Goal: Task Accomplishment & Management: Manage account settings

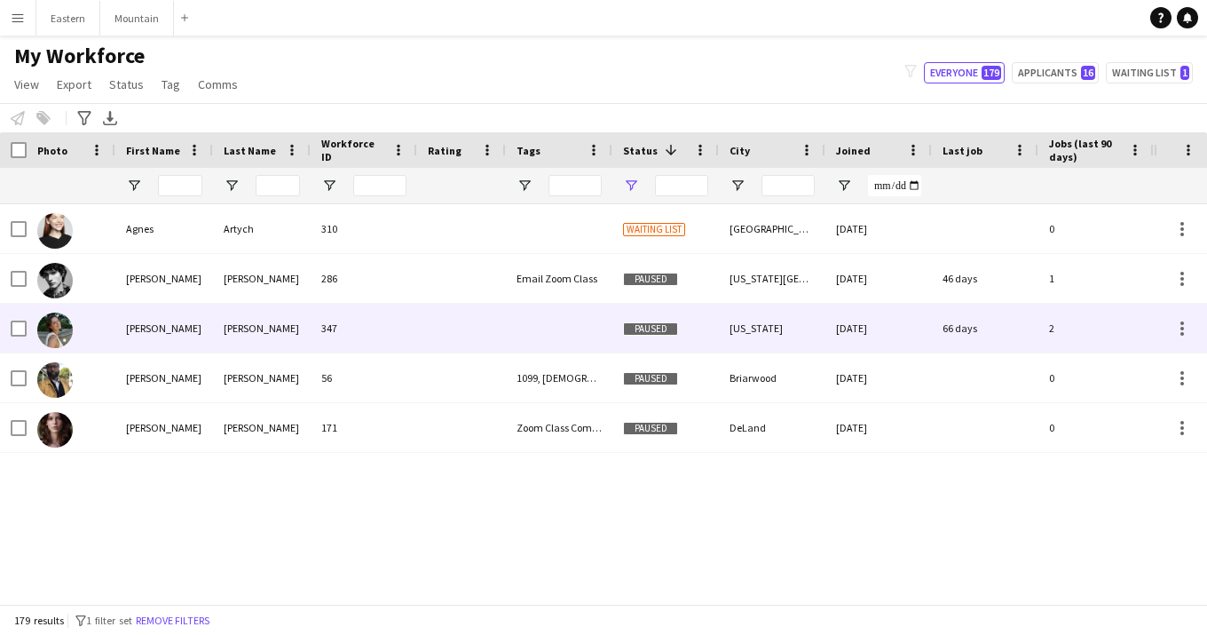
type input "**********"
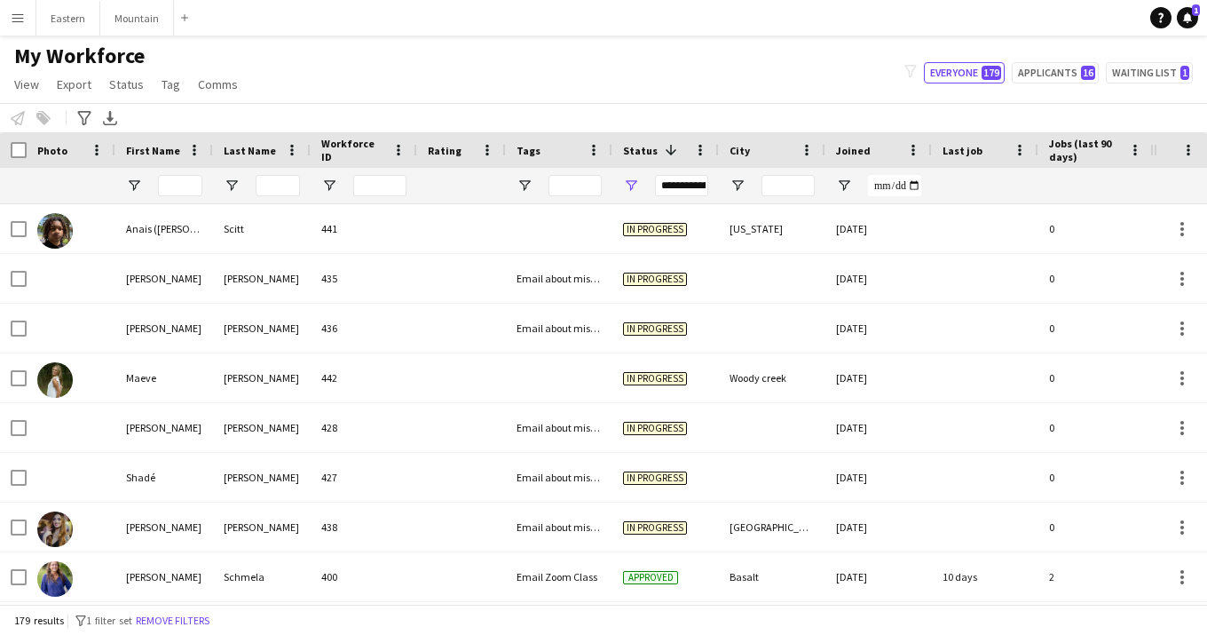
scroll to position [1740, 0]
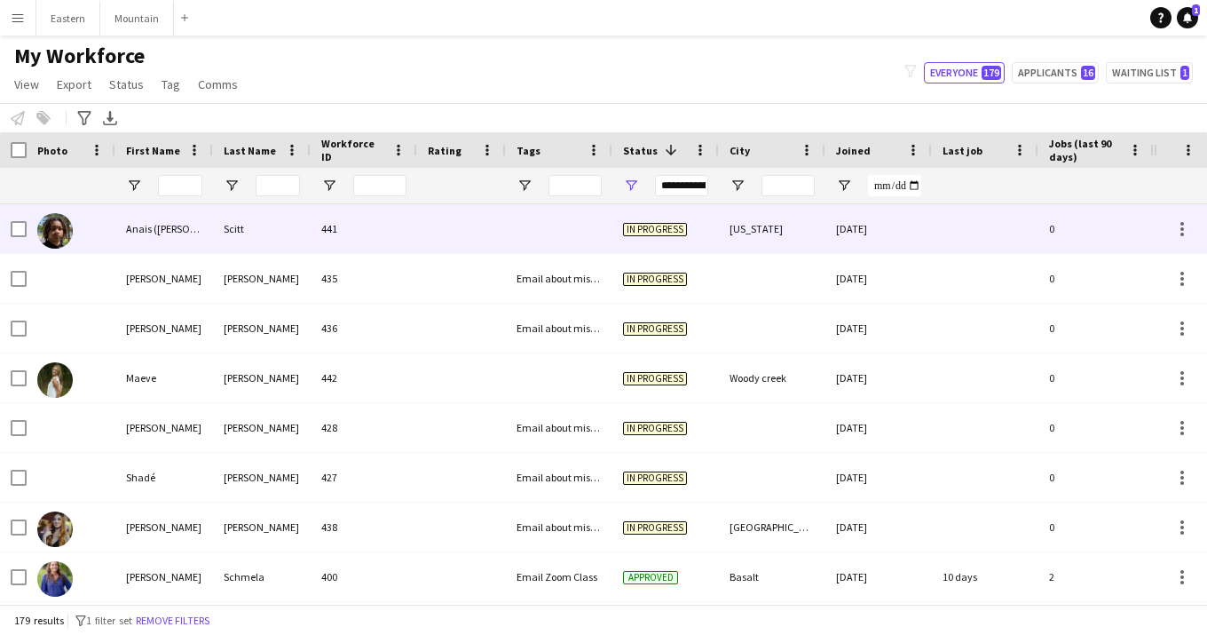
click at [498, 218] on div at bounding box center [461, 228] width 89 height 49
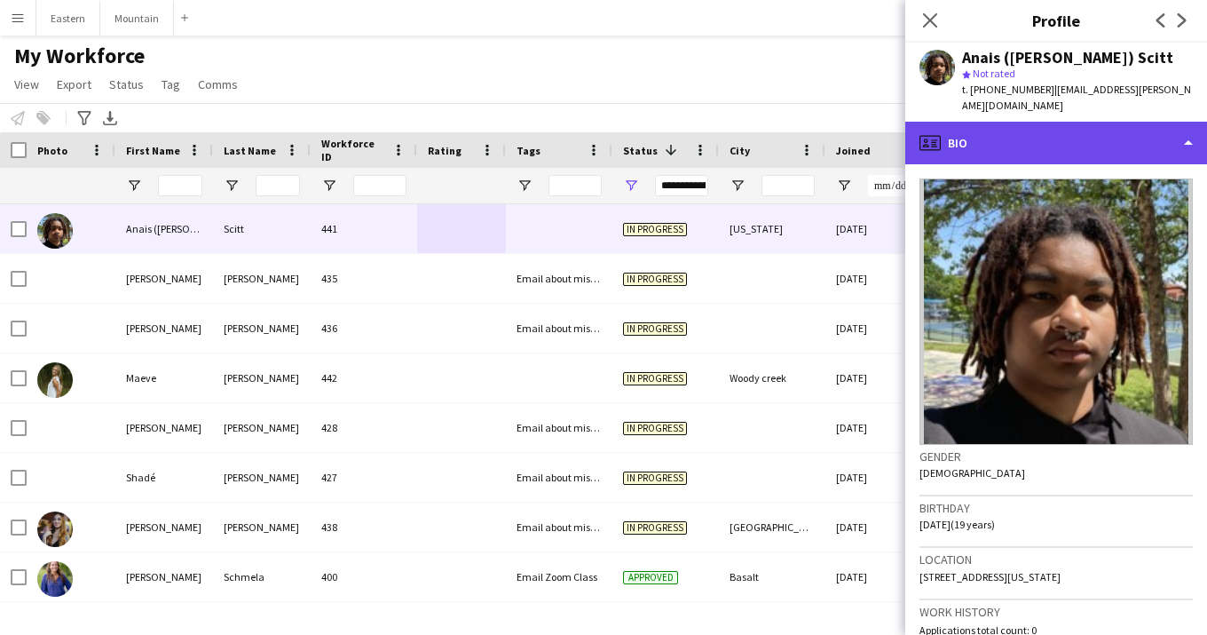
click at [966, 122] on div "profile Bio" at bounding box center [1056, 143] width 302 height 43
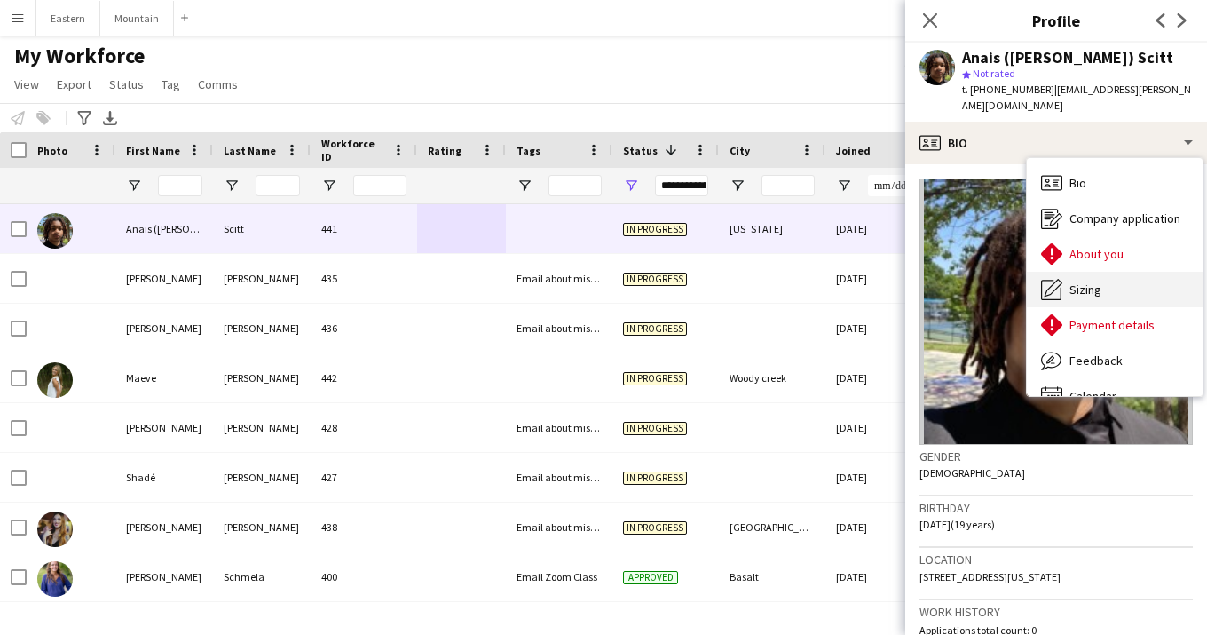
click at [1092, 281] on span "Sizing" at bounding box center [1086, 289] width 32 height 16
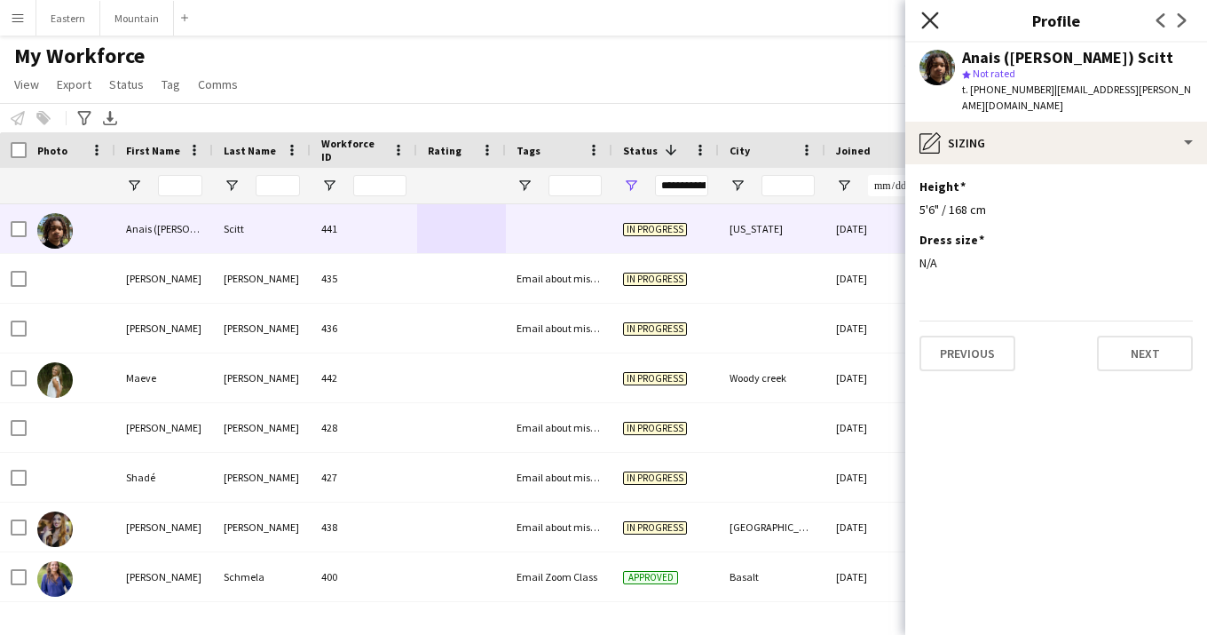
click at [929, 26] on icon "Close pop-in" at bounding box center [929, 20] width 17 height 17
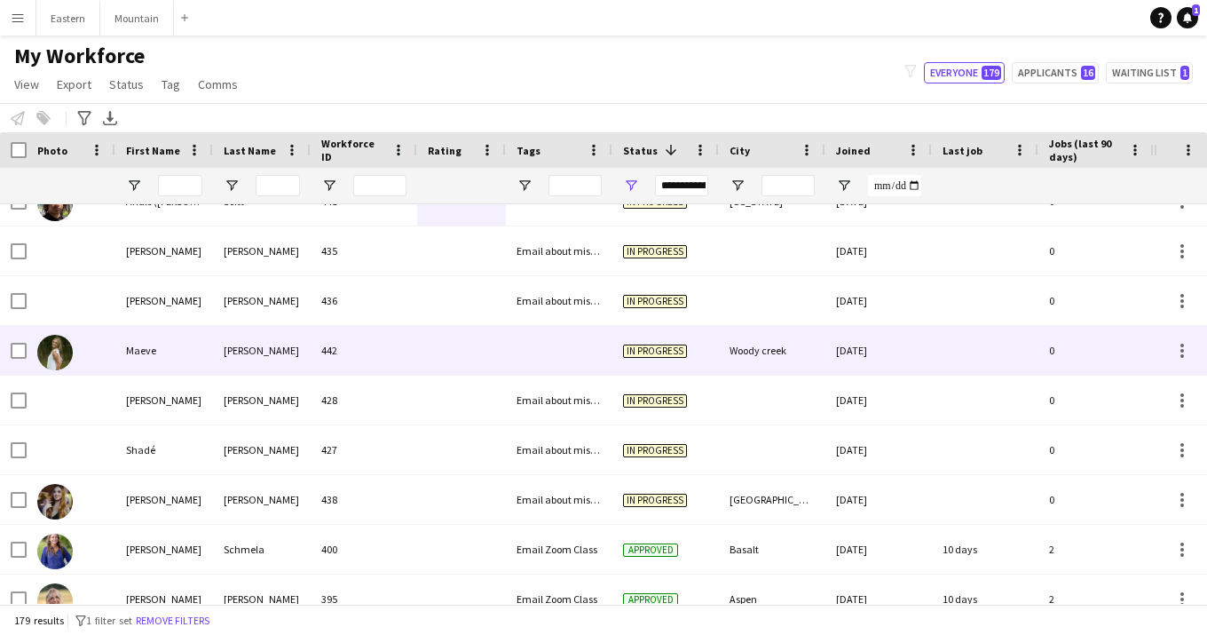
scroll to position [1773, 0]
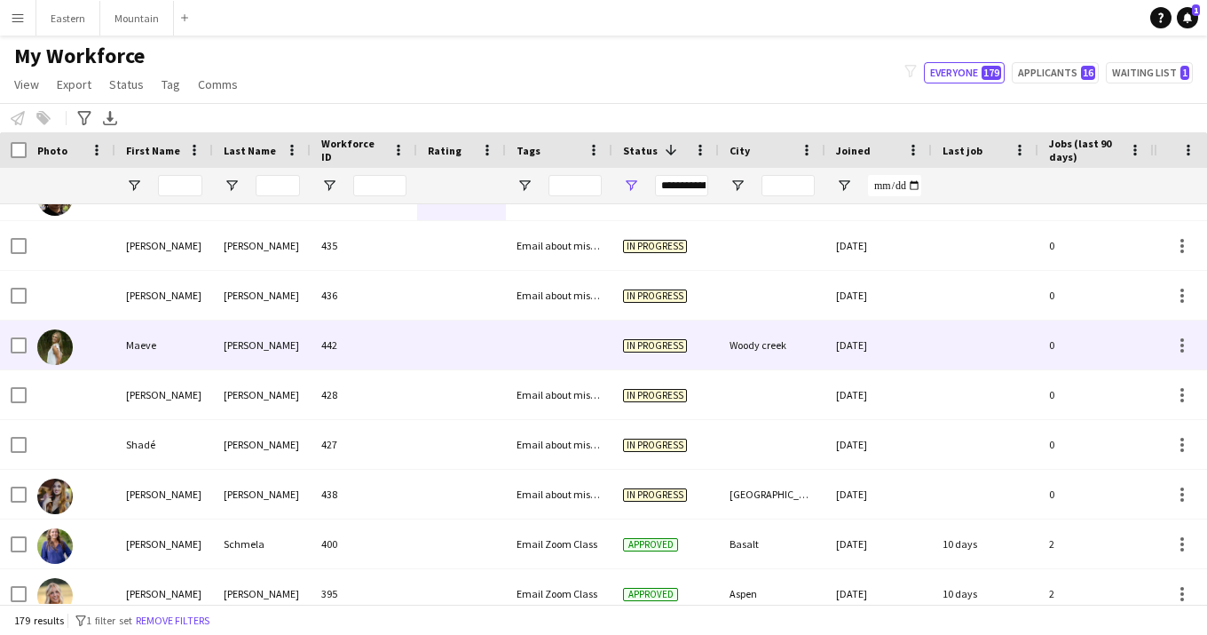
click at [545, 355] on div at bounding box center [559, 344] width 107 height 49
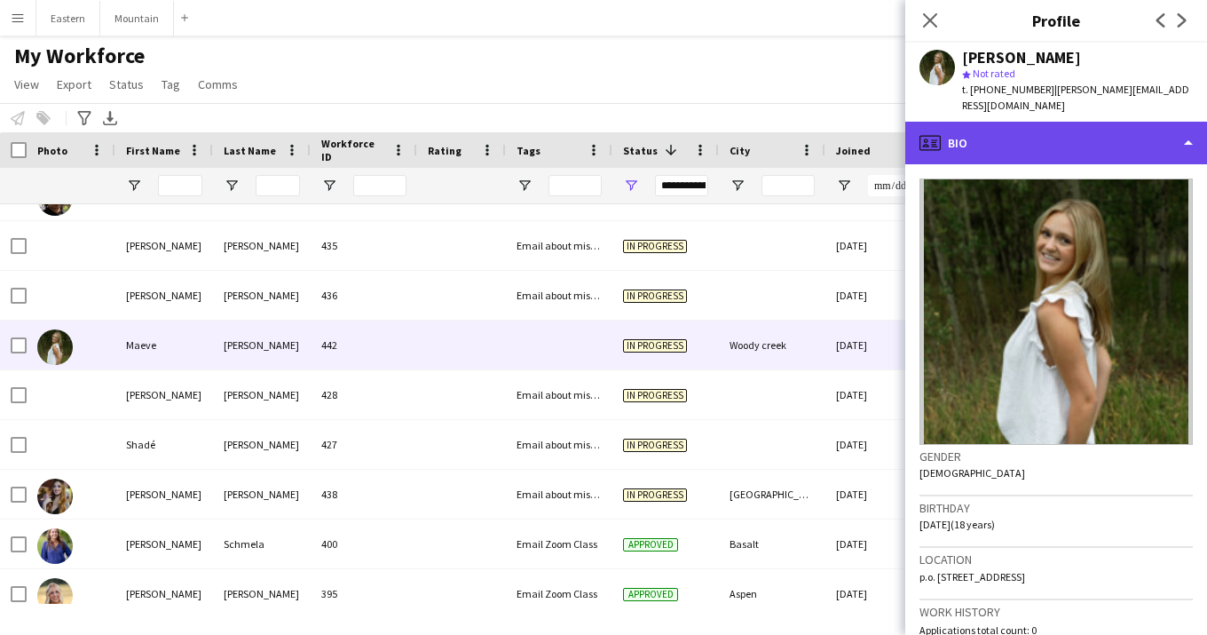
click at [1011, 134] on div "profile Bio" at bounding box center [1056, 143] width 302 height 43
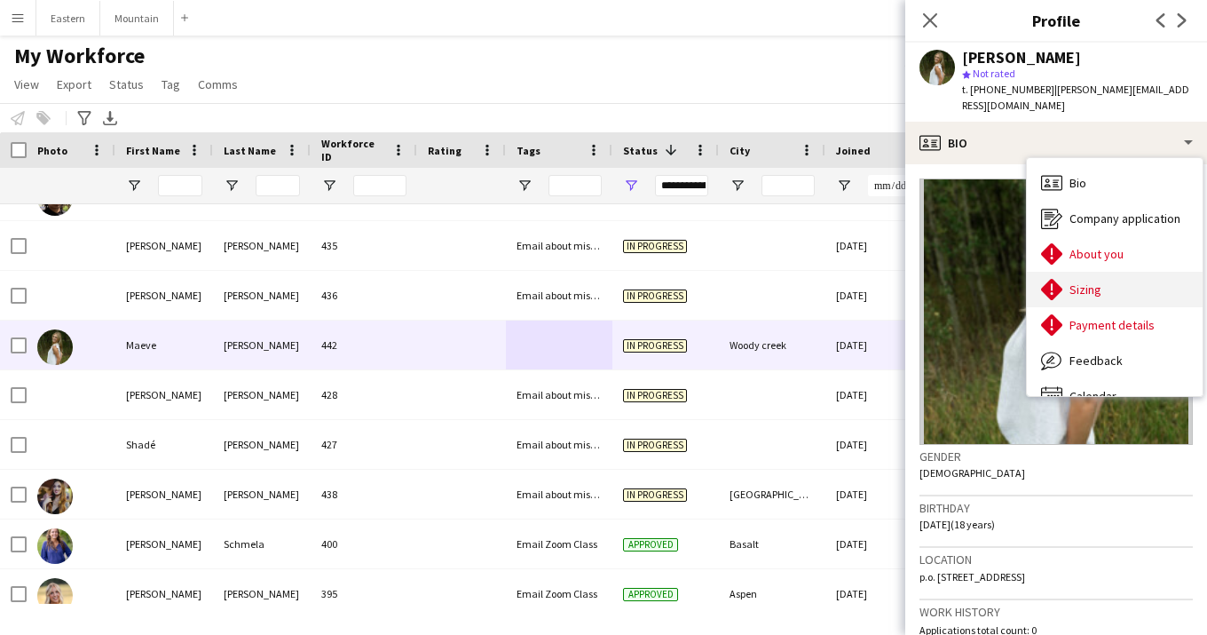
click at [1083, 281] on span "Sizing" at bounding box center [1086, 289] width 32 height 16
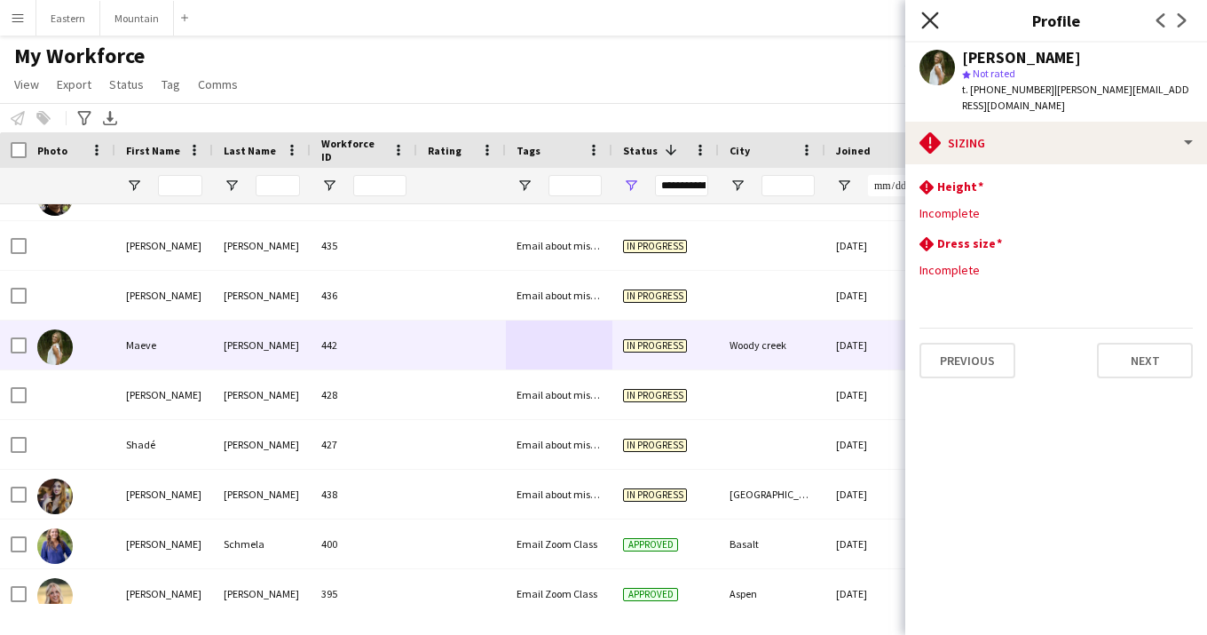
click at [928, 19] on icon at bounding box center [929, 20] width 17 height 17
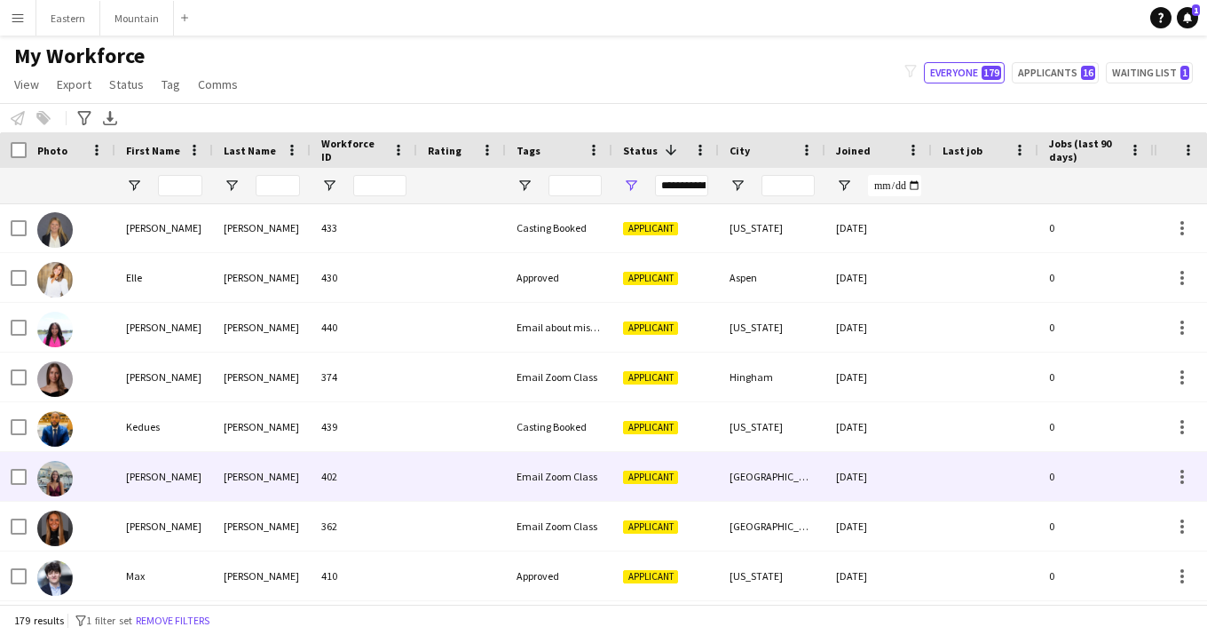
scroll to position [2437, 0]
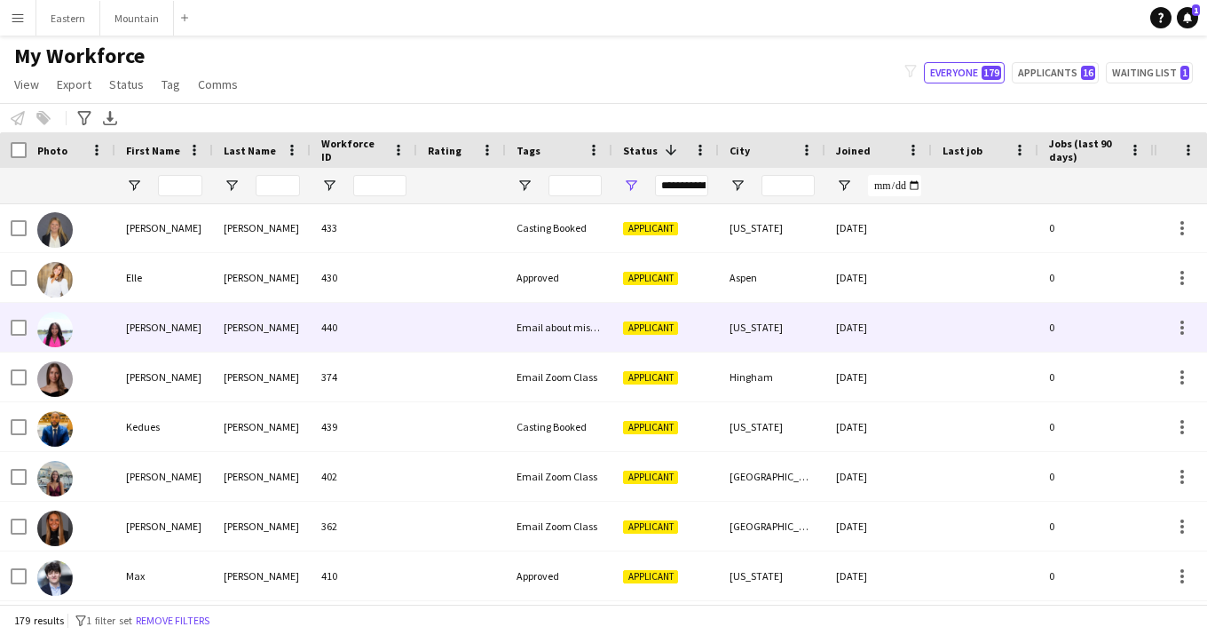
click at [534, 338] on div "Email about missing information" at bounding box center [559, 327] width 107 height 49
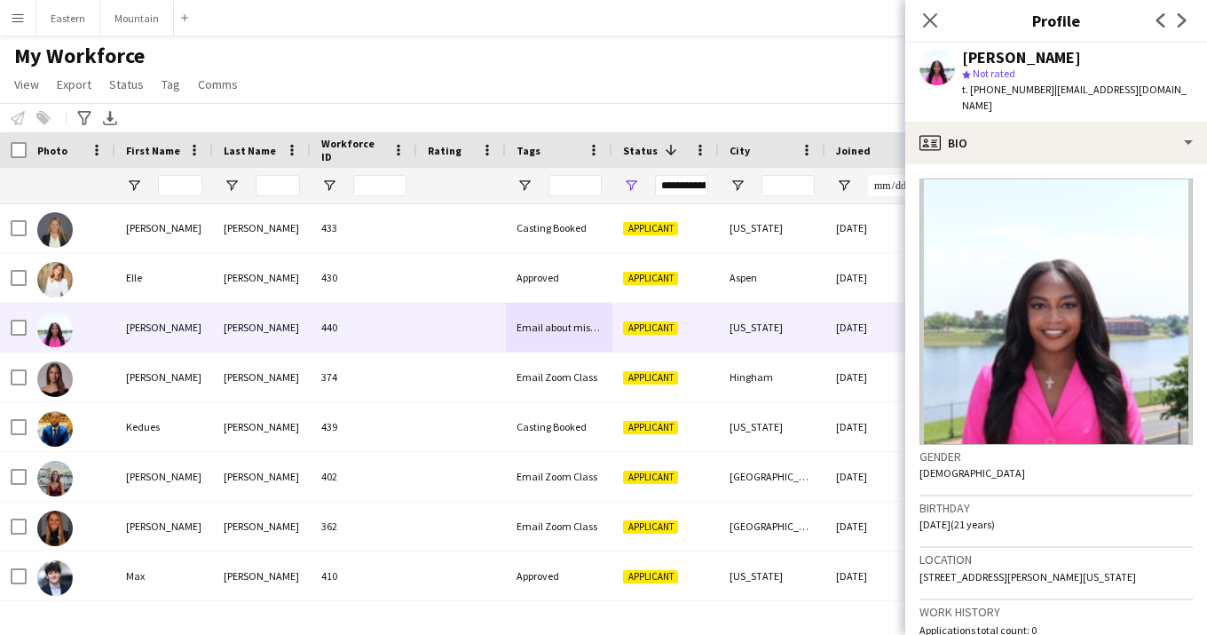
drag, startPoint x: 1041, startPoint y: 89, endPoint x: 1185, endPoint y: 91, distance: 143.8
click at [1185, 91] on span "| gabriellecrapps2026@gmail.com" at bounding box center [1074, 97] width 225 height 29
copy span "[EMAIL_ADDRESS][DOMAIN_NAME]"
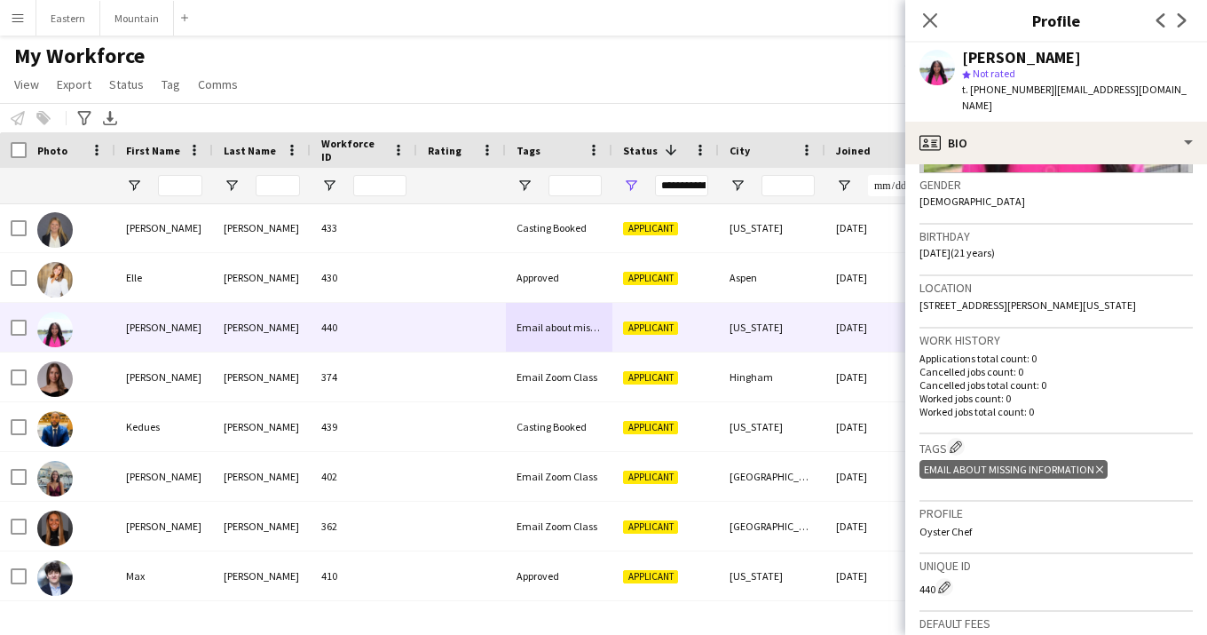
scroll to position [273, 0]
click at [960, 439] on app-icon "Edit crew company tags" at bounding box center [956, 445] width 12 height 12
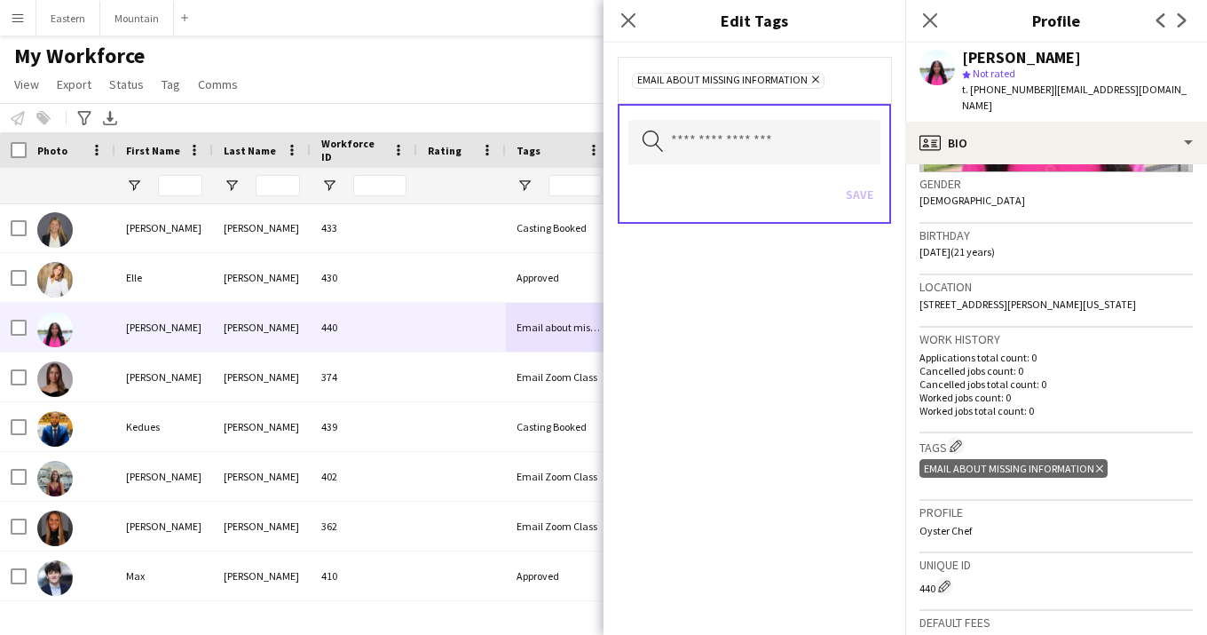
click at [813, 78] on icon at bounding box center [815, 79] width 7 height 7
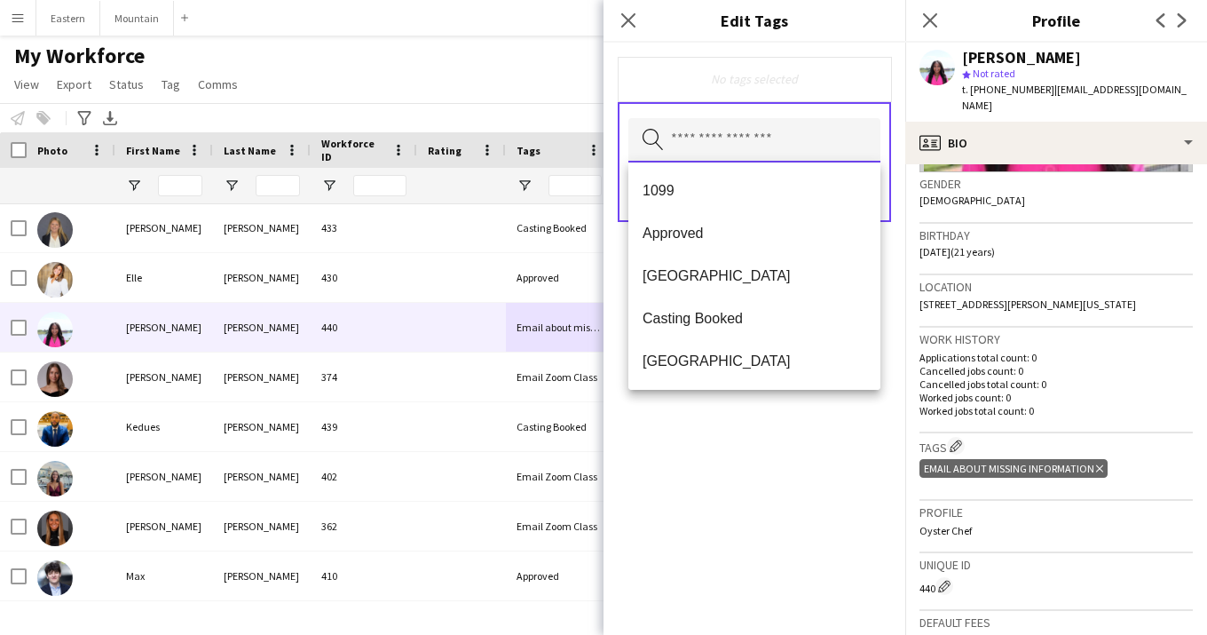
click at [748, 150] on input "text" at bounding box center [754, 140] width 252 height 44
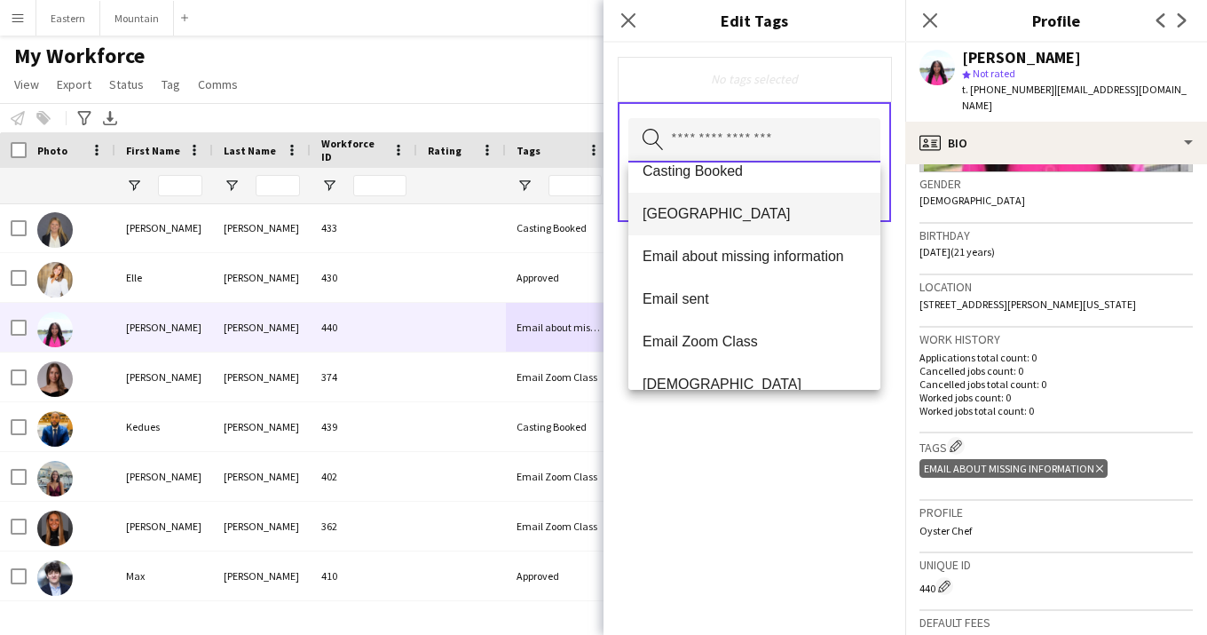
scroll to position [147, 0]
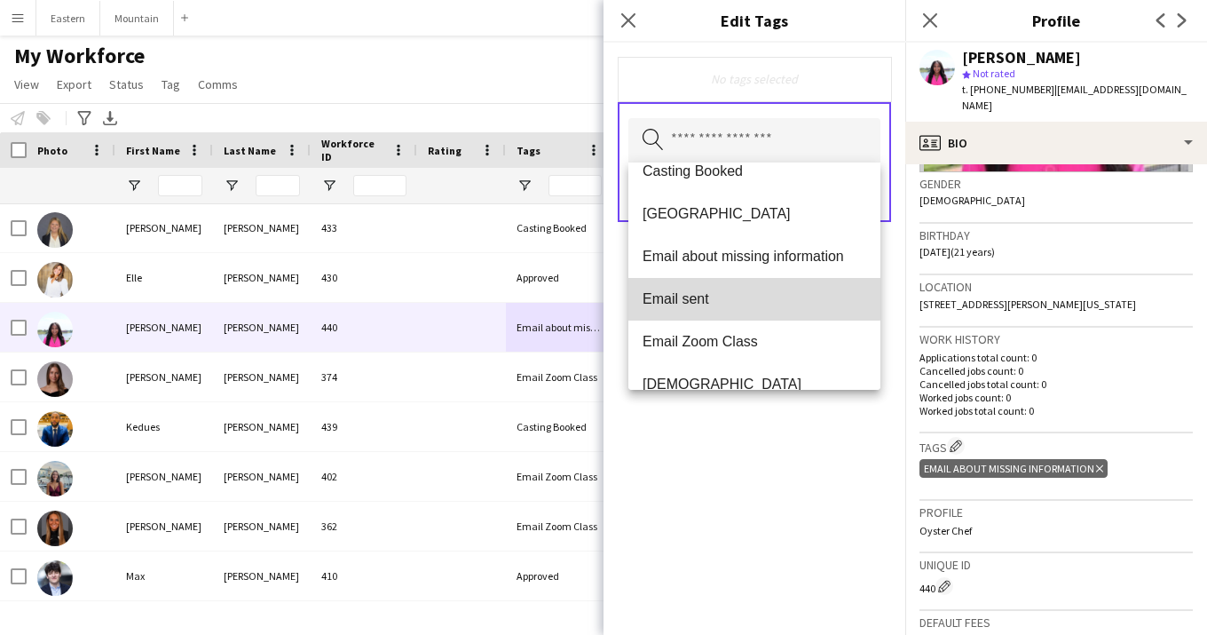
click at [697, 295] on span "Email sent" at bounding box center [755, 298] width 224 height 17
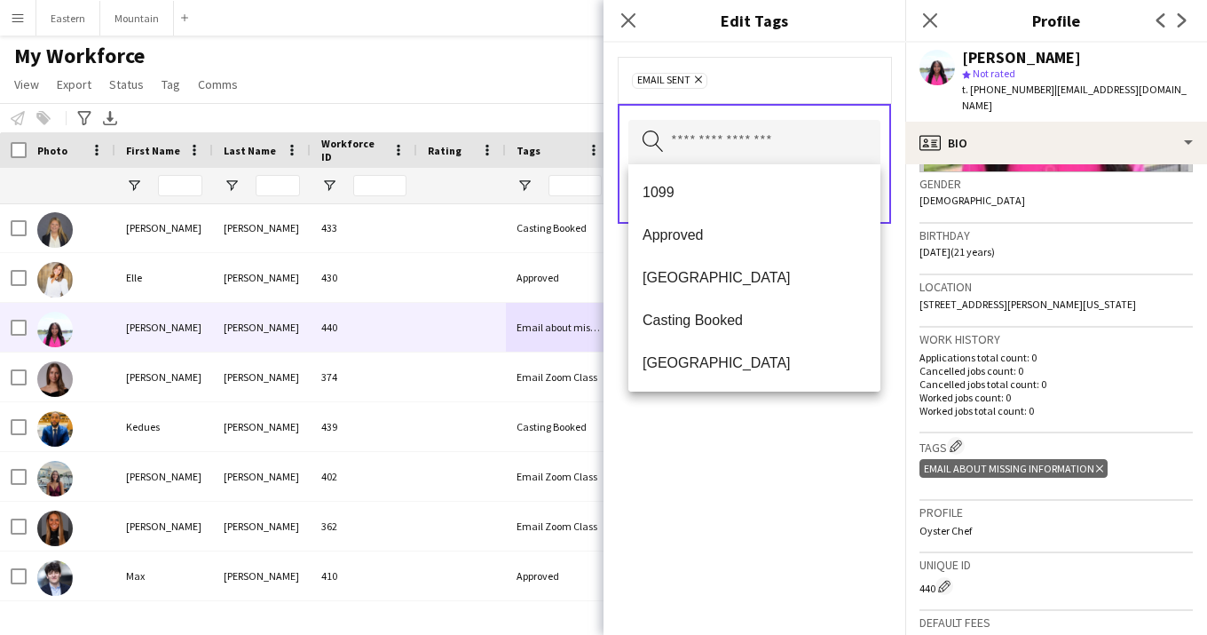
click at [769, 506] on div "Email sent Remove Search by tag name Save" at bounding box center [755, 339] width 302 height 592
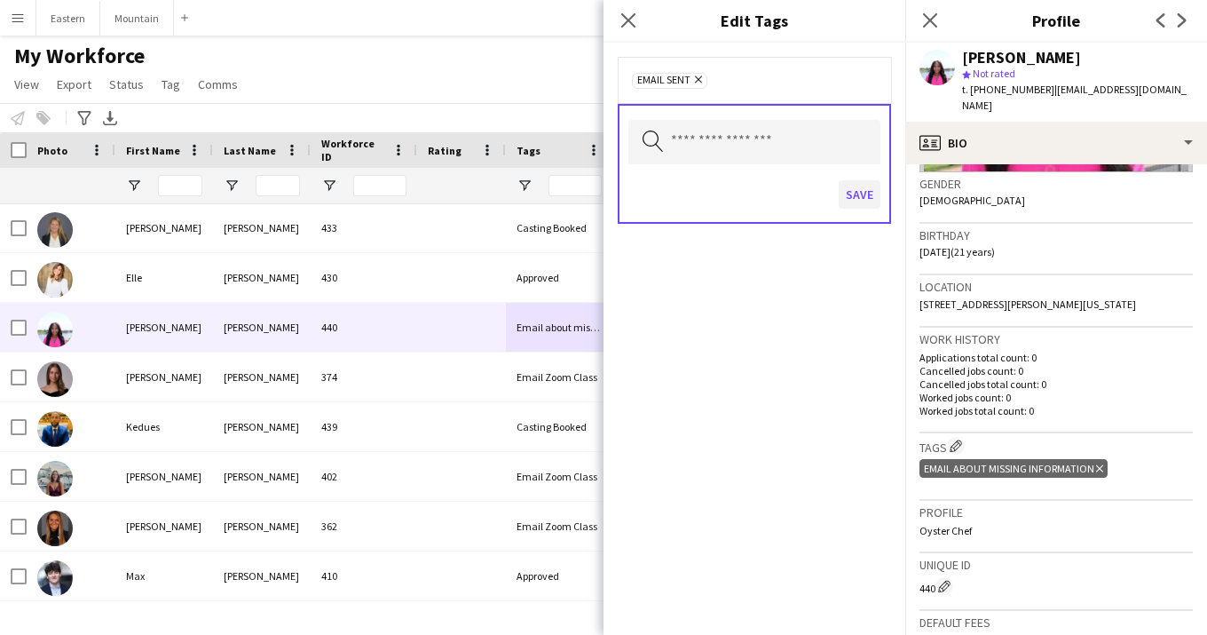
click at [855, 200] on button "Save" at bounding box center [860, 194] width 42 height 28
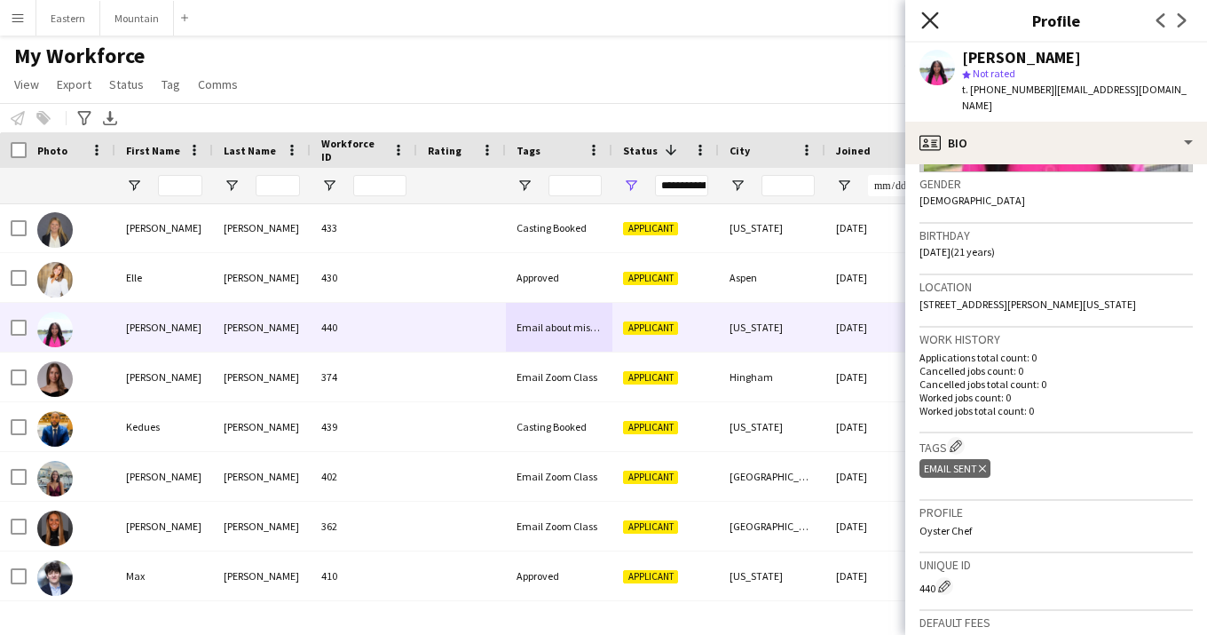
click at [928, 20] on icon "Close pop-in" at bounding box center [929, 20] width 17 height 17
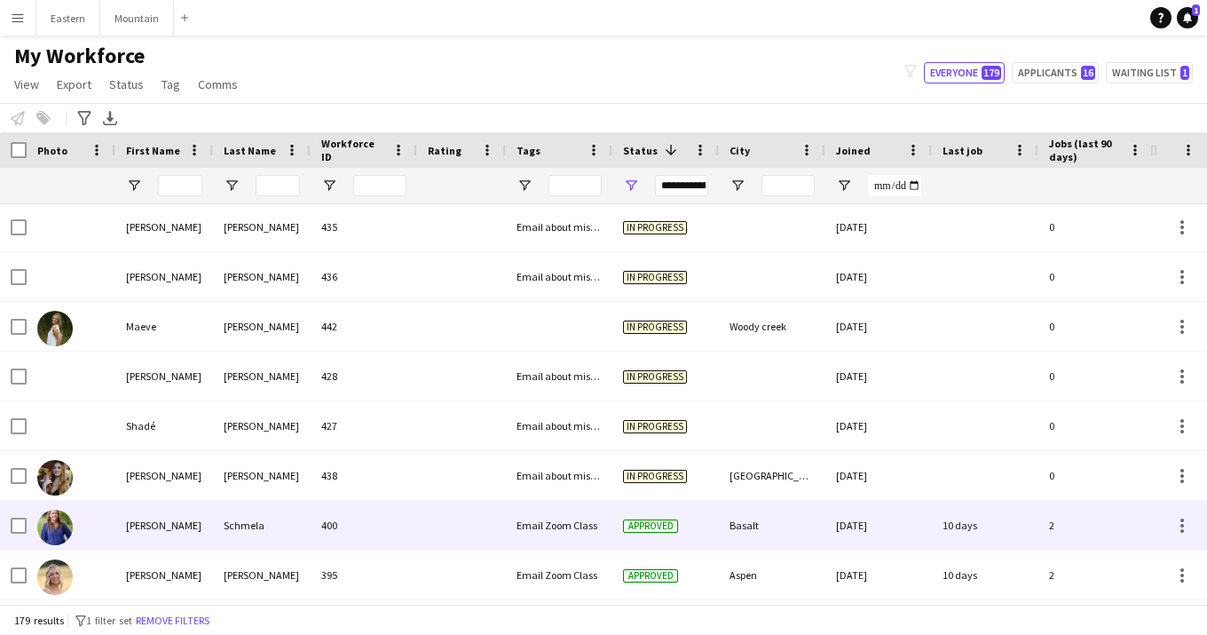
scroll to position [1791, 0]
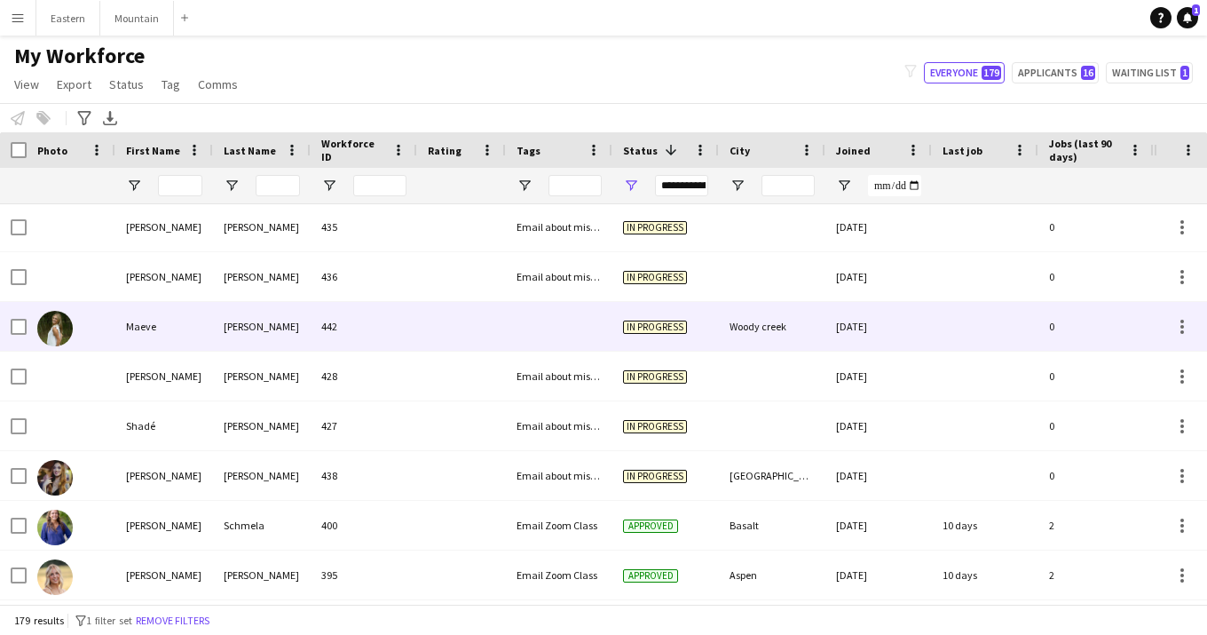
click at [506, 321] on div "Maeve Sheehan 442 In progress Woody creek 08-12-2025 0 sheehan.maeve@icloud.com" at bounding box center [962, 327] width 1925 height 50
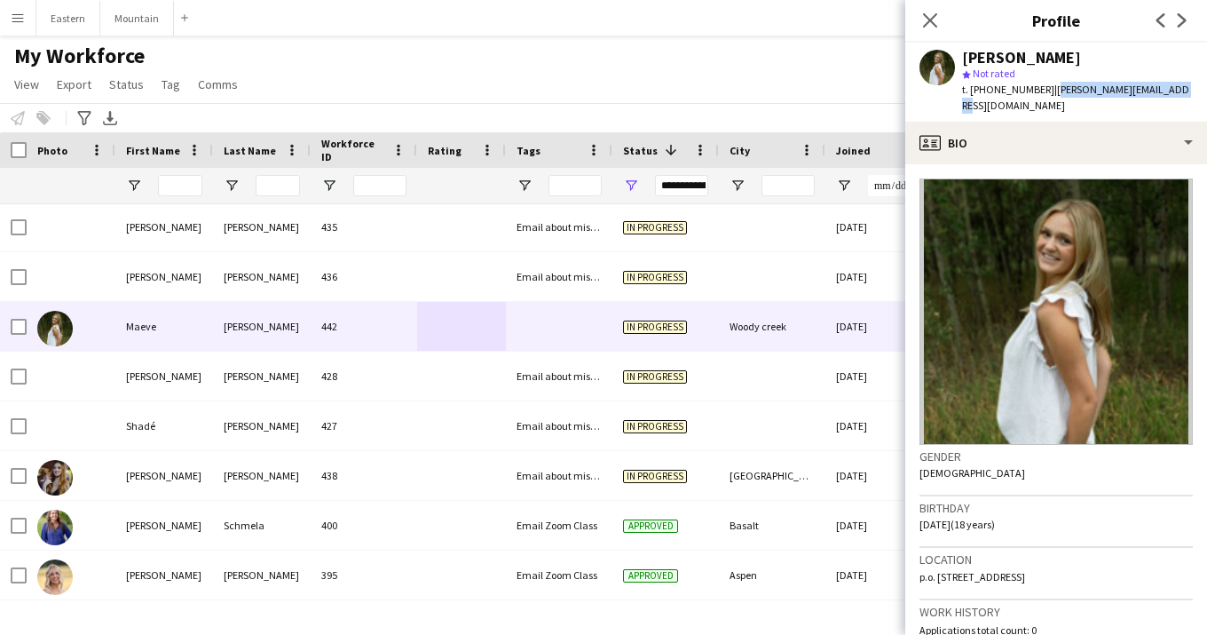
drag, startPoint x: 1043, startPoint y: 91, endPoint x: 1169, endPoint y: 83, distance: 126.3
click at [1172, 83] on div "Maeve Sheehan star Not rated t. +19707100632 | sheehan.maeve@icloud.com" at bounding box center [1056, 82] width 302 height 79
copy span "[PERSON_NAME][EMAIL_ADDRESS][DOMAIN_NAME]"
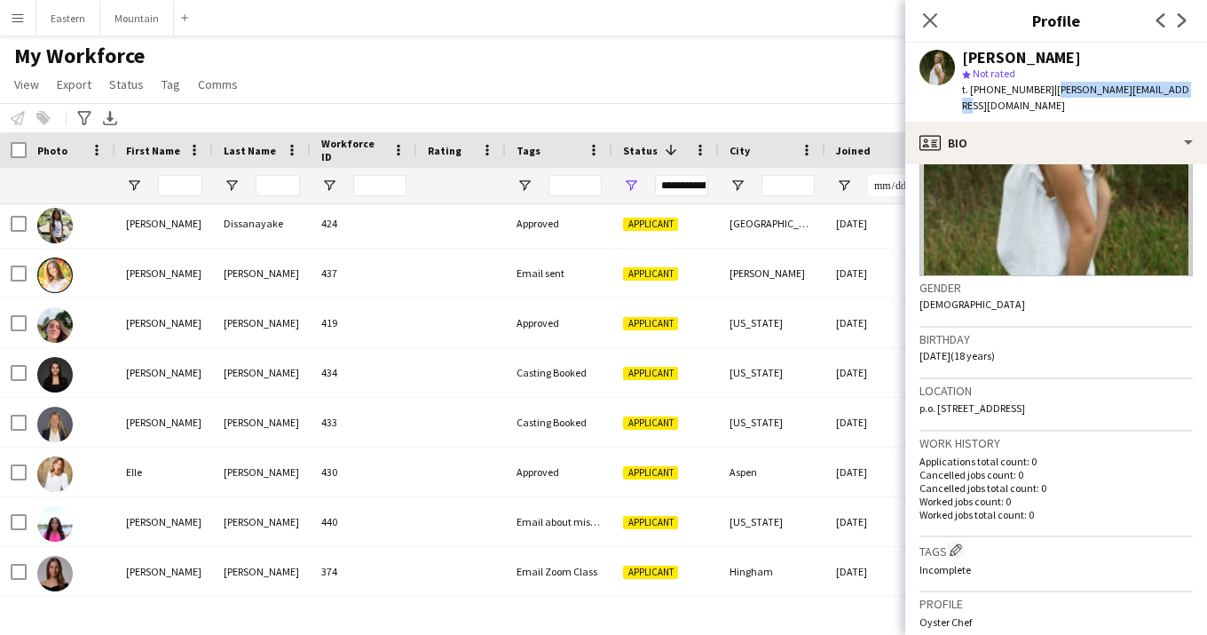
scroll to position [170, 0]
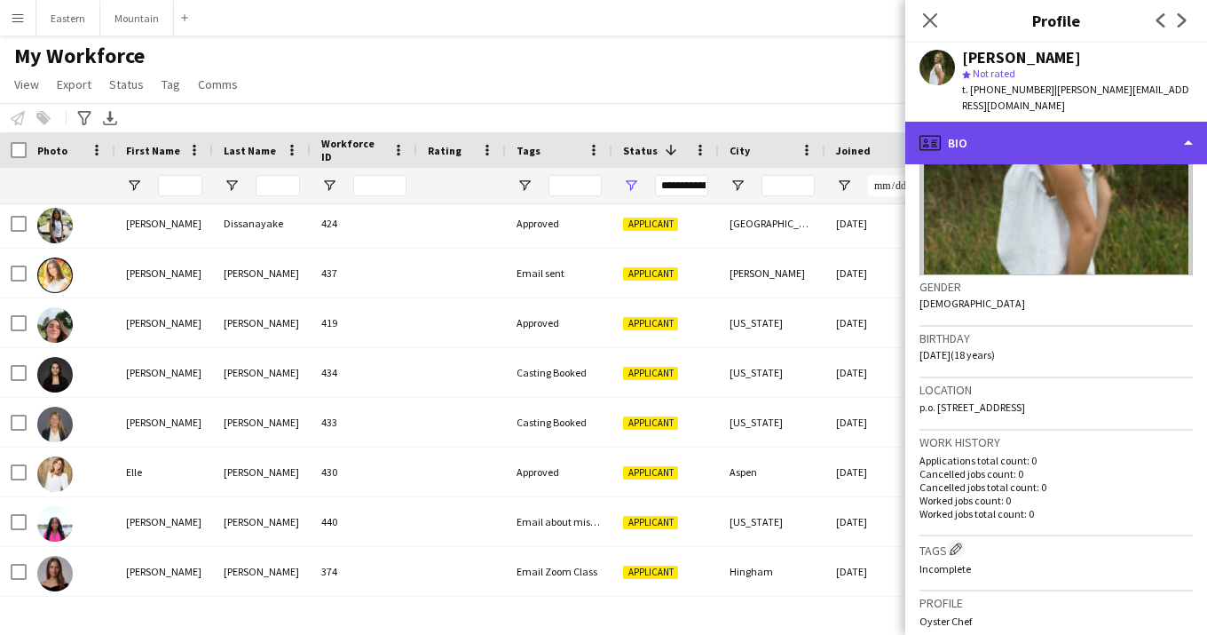
click at [966, 141] on div "profile Bio" at bounding box center [1056, 143] width 302 height 43
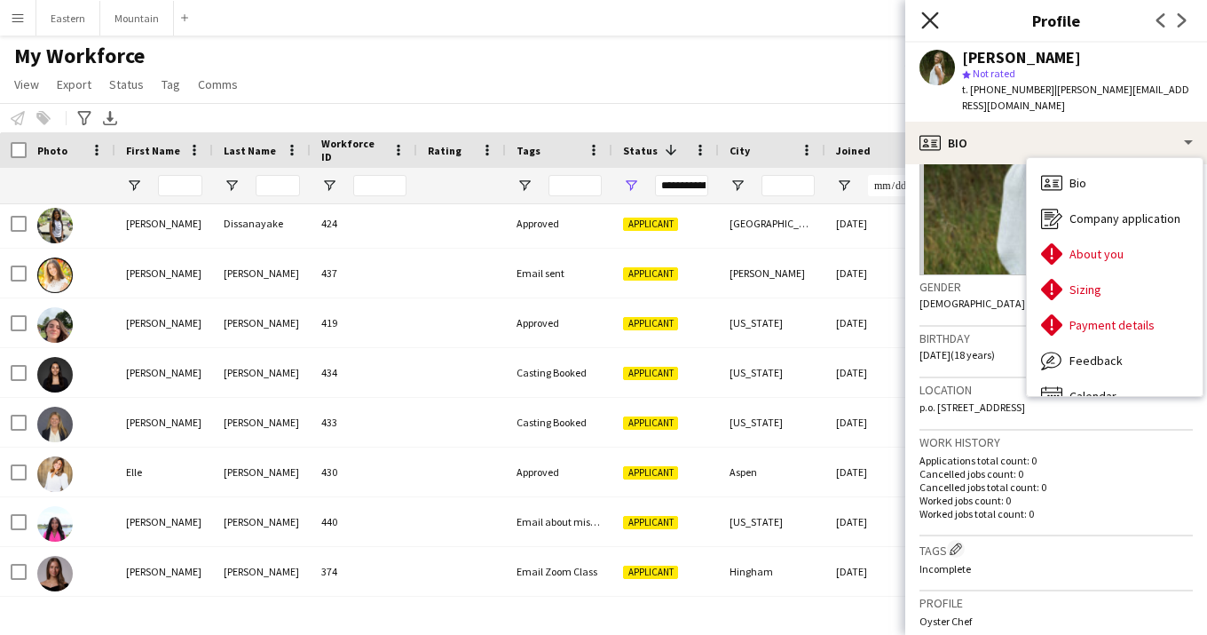
click at [933, 20] on icon "Close pop-in" at bounding box center [929, 20] width 17 height 17
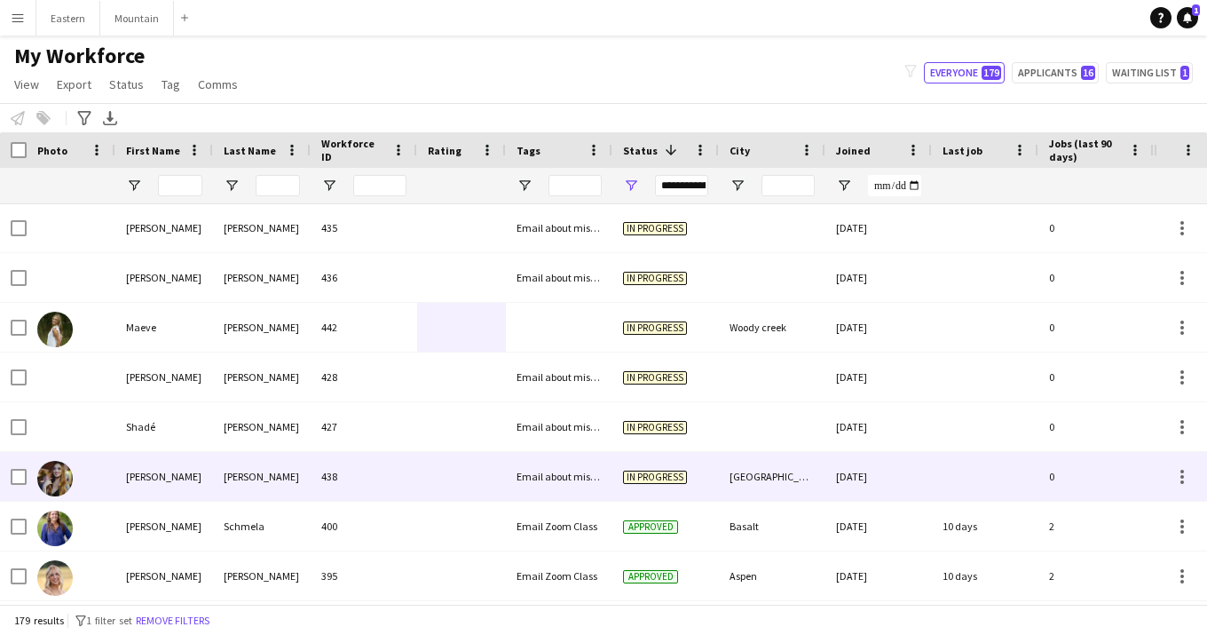
scroll to position [1780, 0]
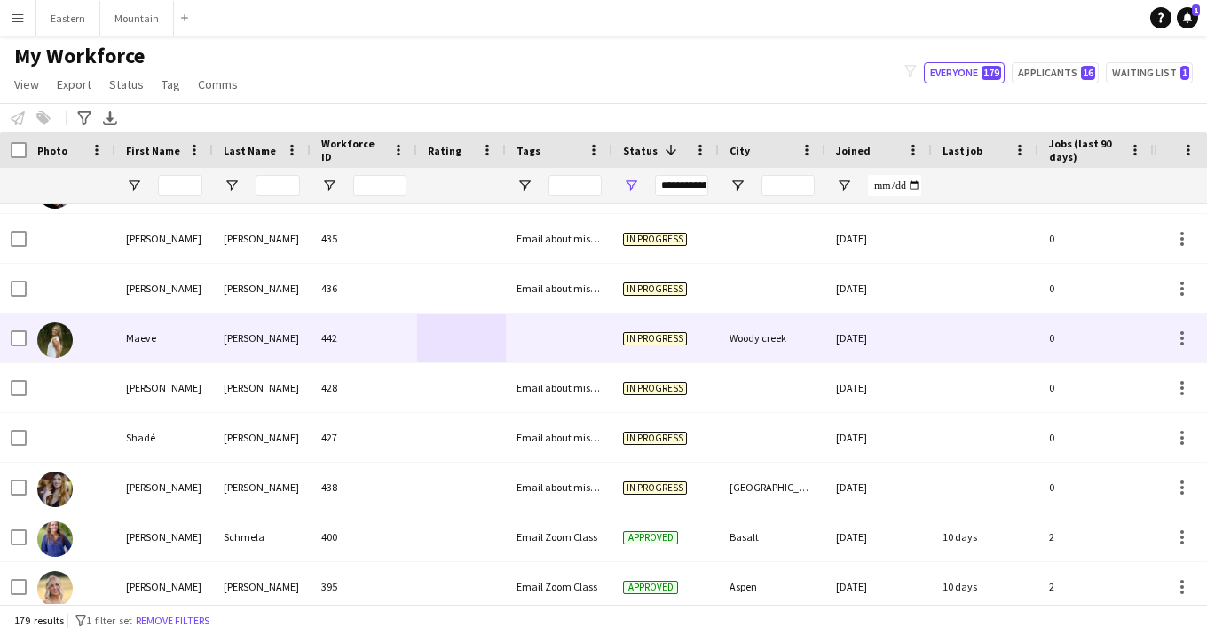
click at [439, 343] on div at bounding box center [461, 337] width 89 height 49
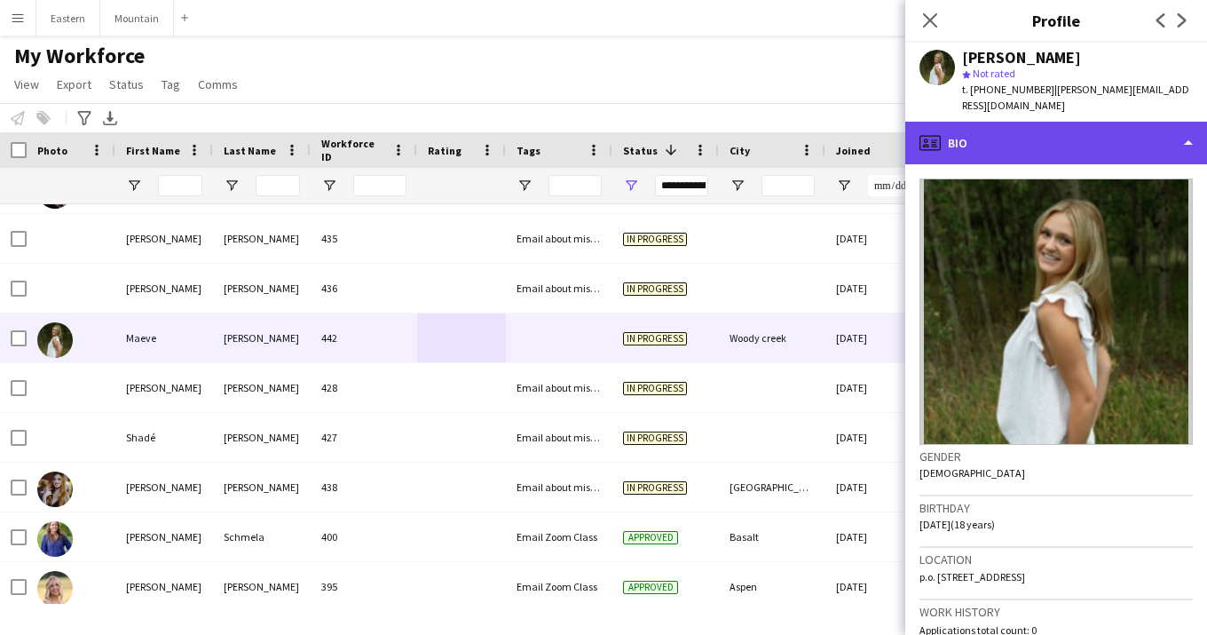
click at [982, 135] on div "profile Bio" at bounding box center [1056, 143] width 302 height 43
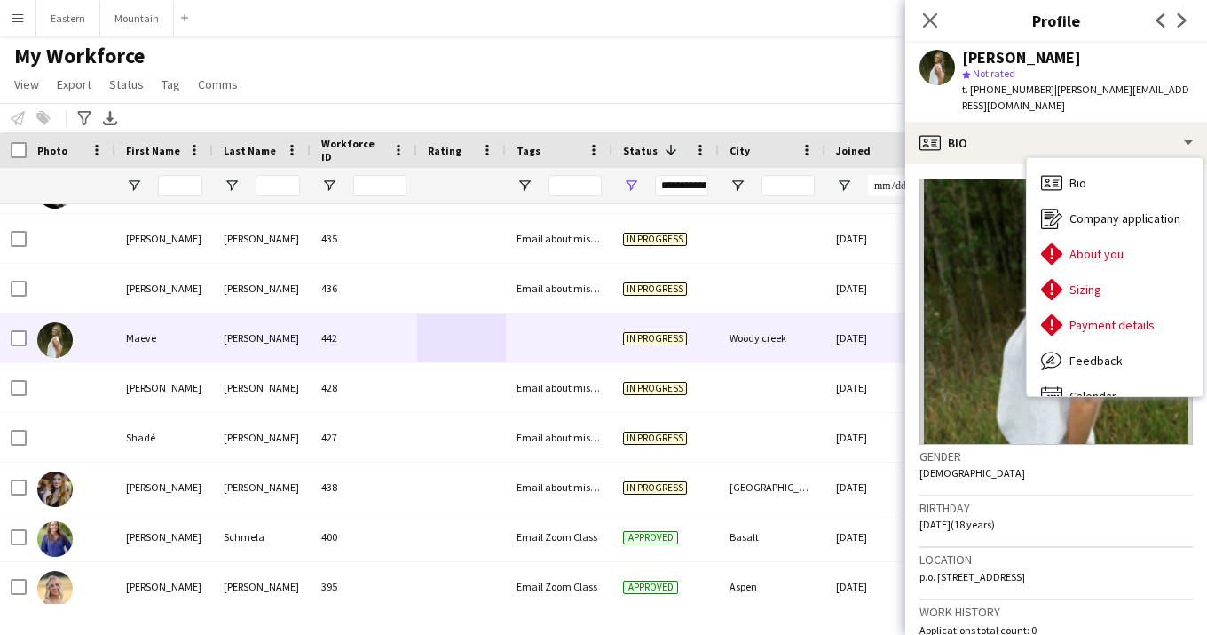
click at [995, 518] on span "01-05-2007 (18 years)" at bounding box center [957, 524] width 75 height 13
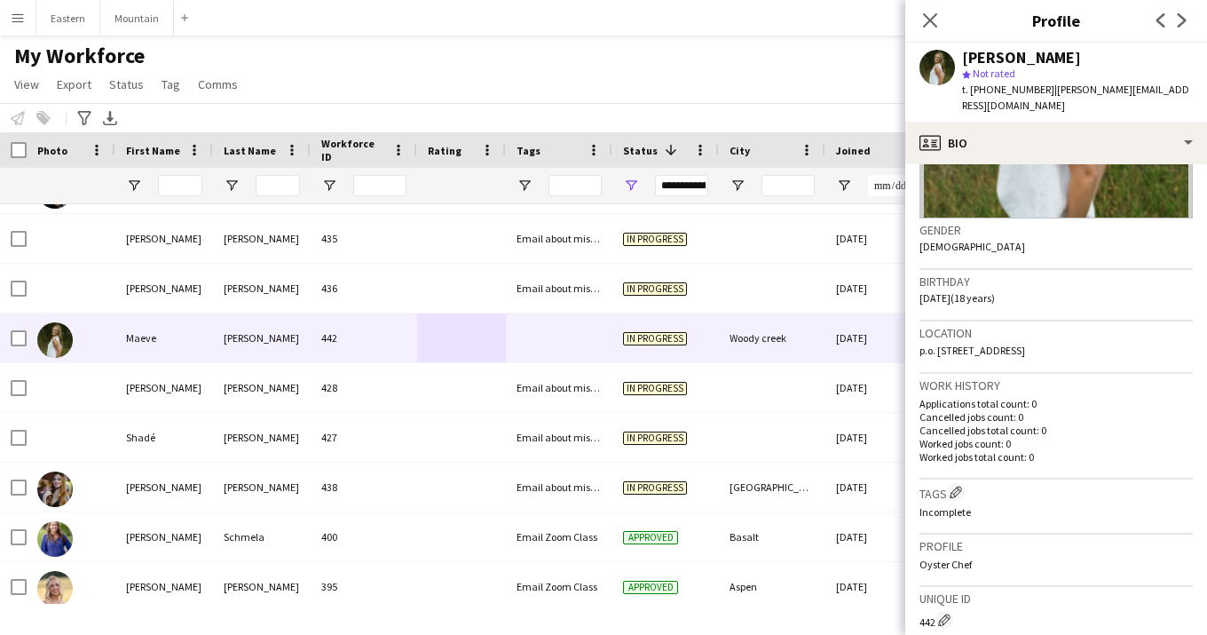
scroll to position [266, 0]
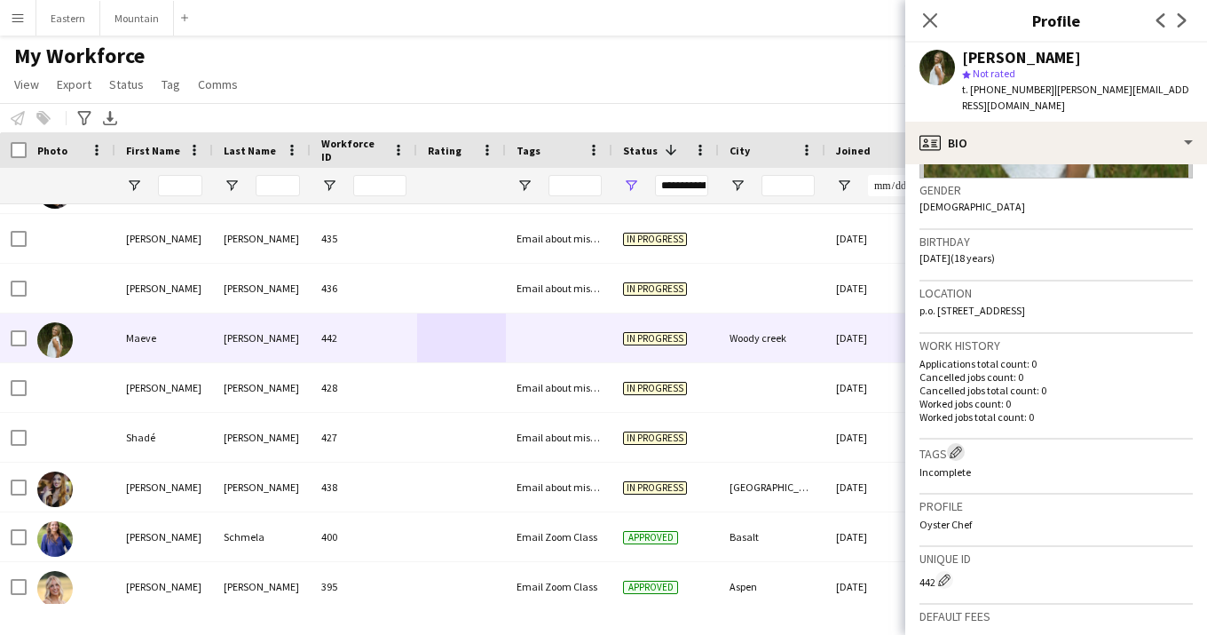
click at [956, 446] on app-icon "Edit crew company tags" at bounding box center [956, 452] width 12 height 12
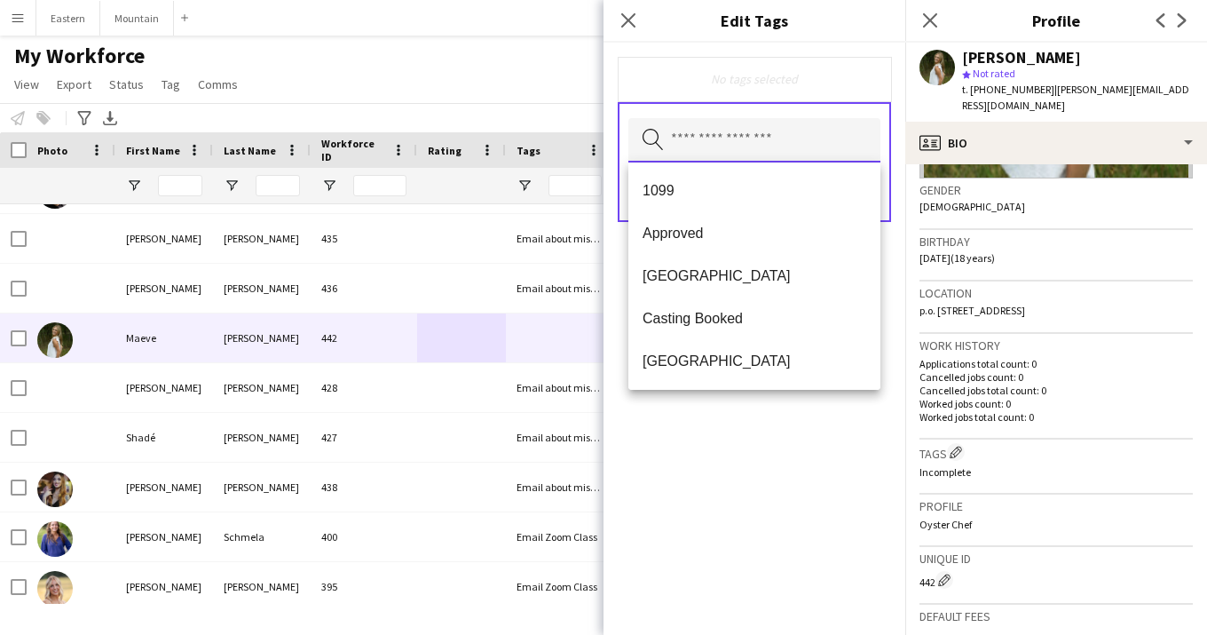
click at [749, 144] on input "text" at bounding box center [754, 140] width 252 height 44
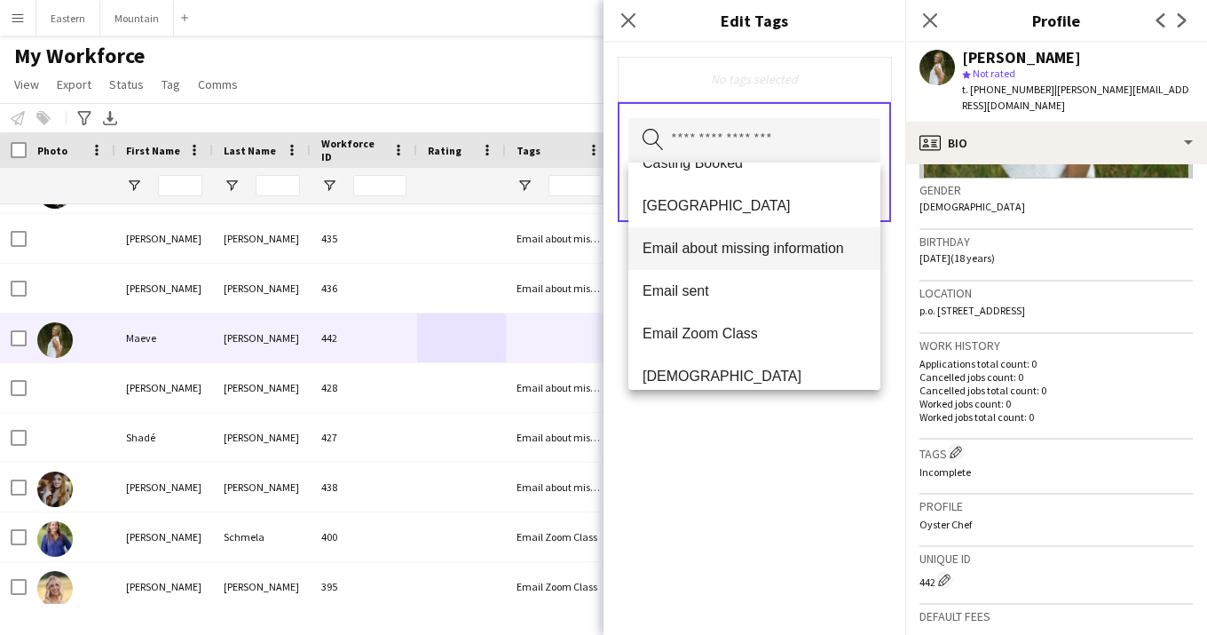
click at [721, 243] on span "Email about missing information" at bounding box center [755, 248] width 224 height 17
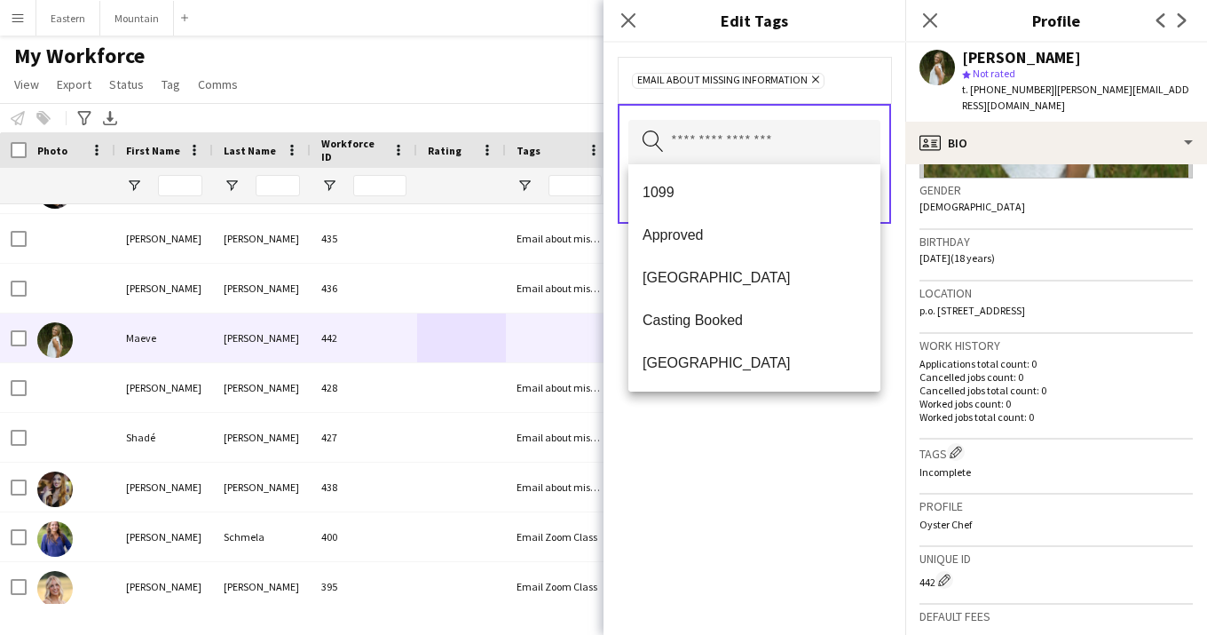
click at [767, 515] on div "Email about missing information Remove Search by tag name Save" at bounding box center [755, 339] width 302 height 592
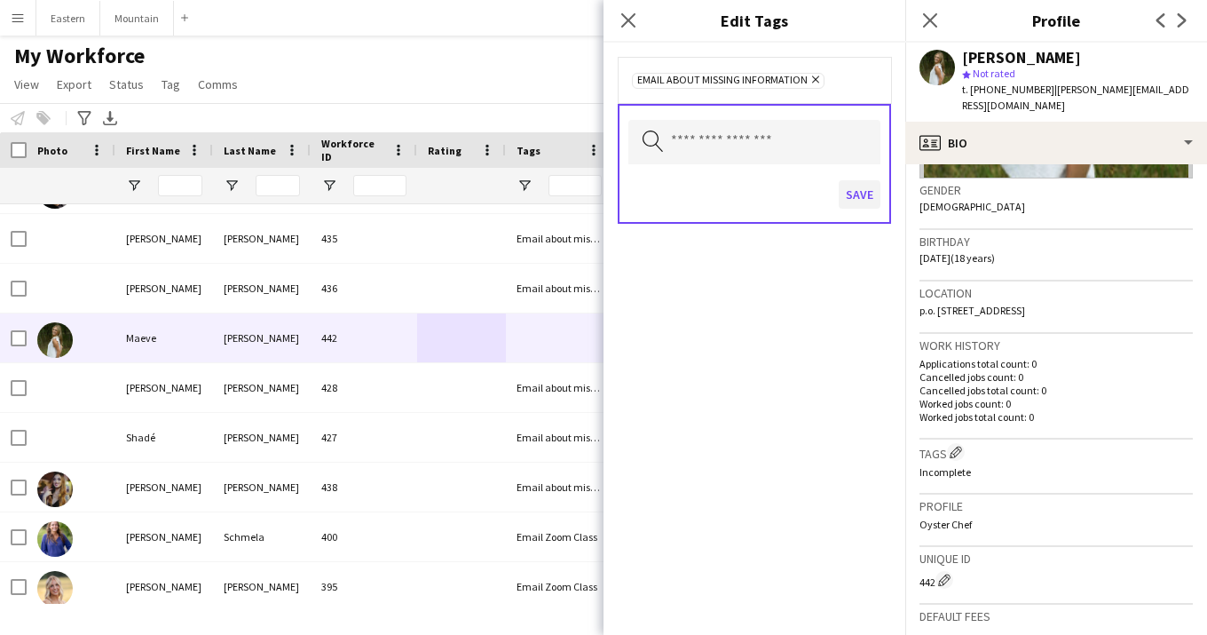
click at [858, 199] on button "Save" at bounding box center [860, 194] width 42 height 28
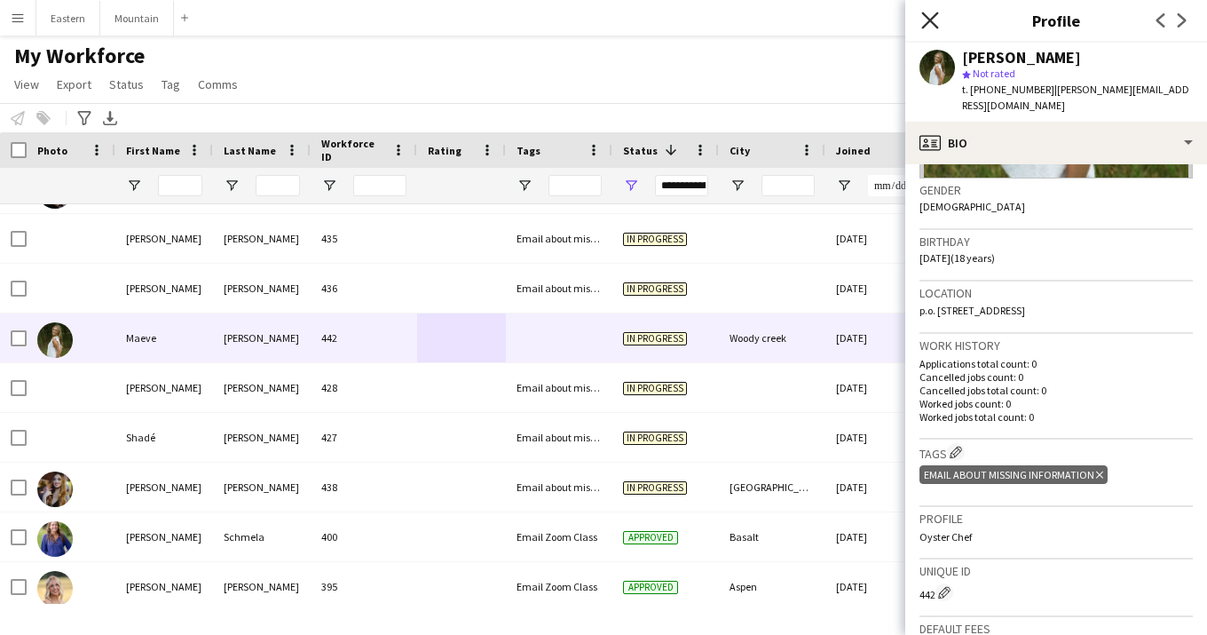
click at [930, 17] on icon "Close pop-in" at bounding box center [929, 20] width 17 height 17
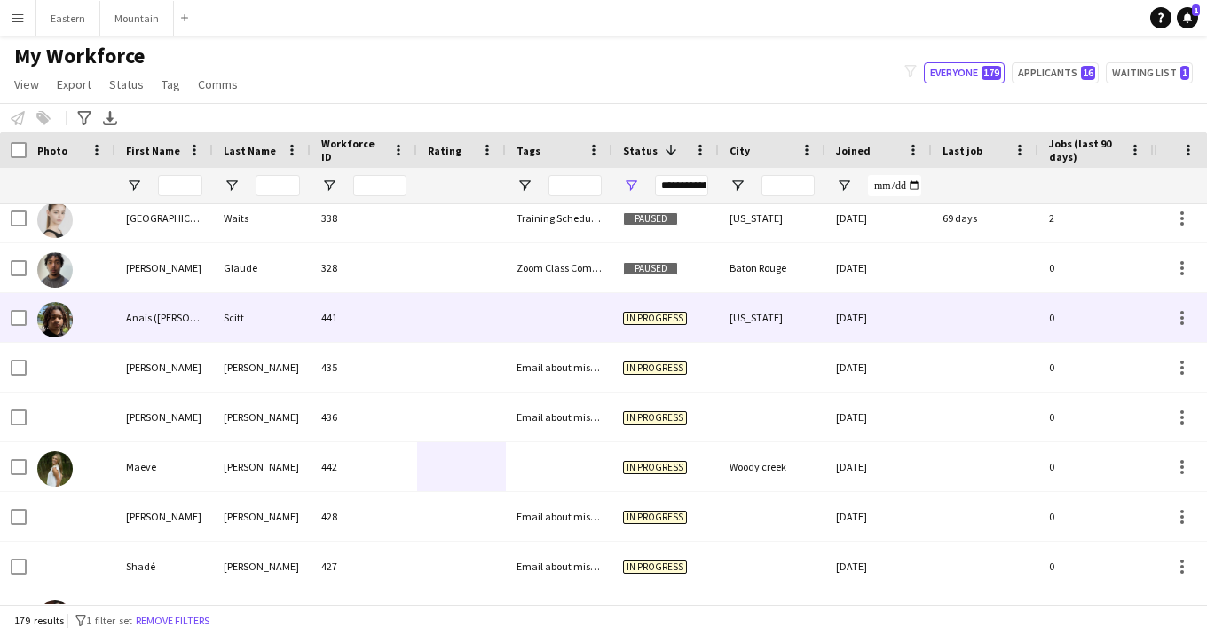
click at [519, 320] on div at bounding box center [559, 317] width 107 height 49
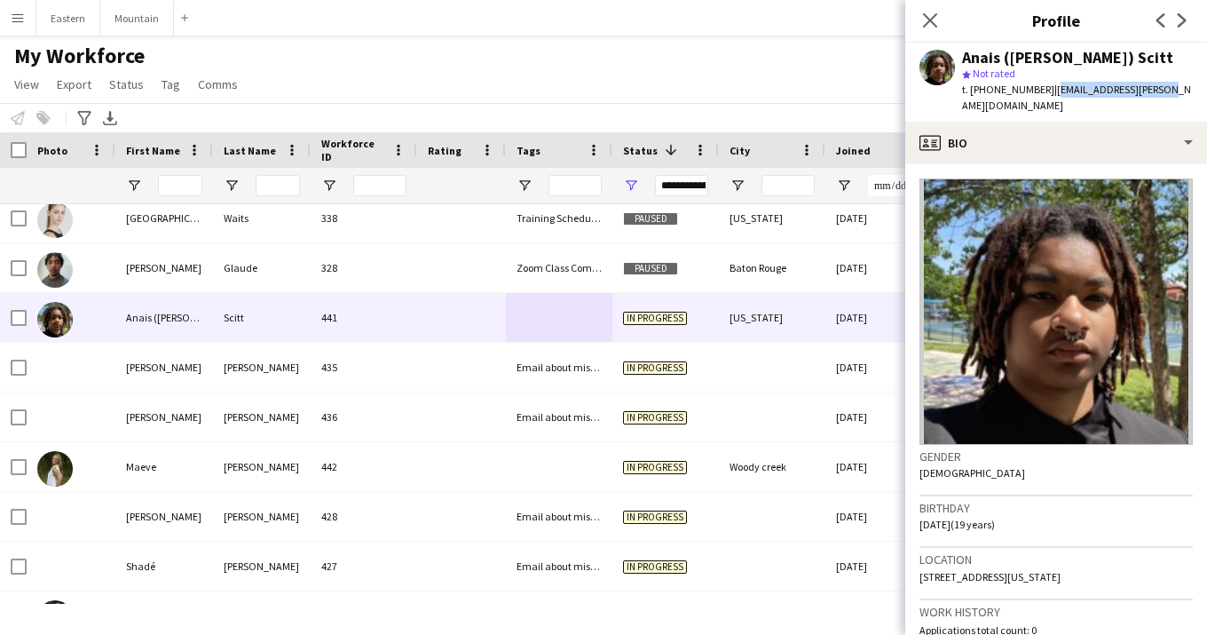
drag, startPoint x: 1041, startPoint y: 90, endPoint x: 1155, endPoint y: 90, distance: 113.6
click at [1156, 90] on div "Anais (Nyle) Scitt star Not rated t. +19195202866 | an.scott.ny@gmail.com" at bounding box center [1056, 82] width 302 height 79
copy span "[EMAIL_ADDRESS][PERSON_NAME][DOMAIN_NAME]"
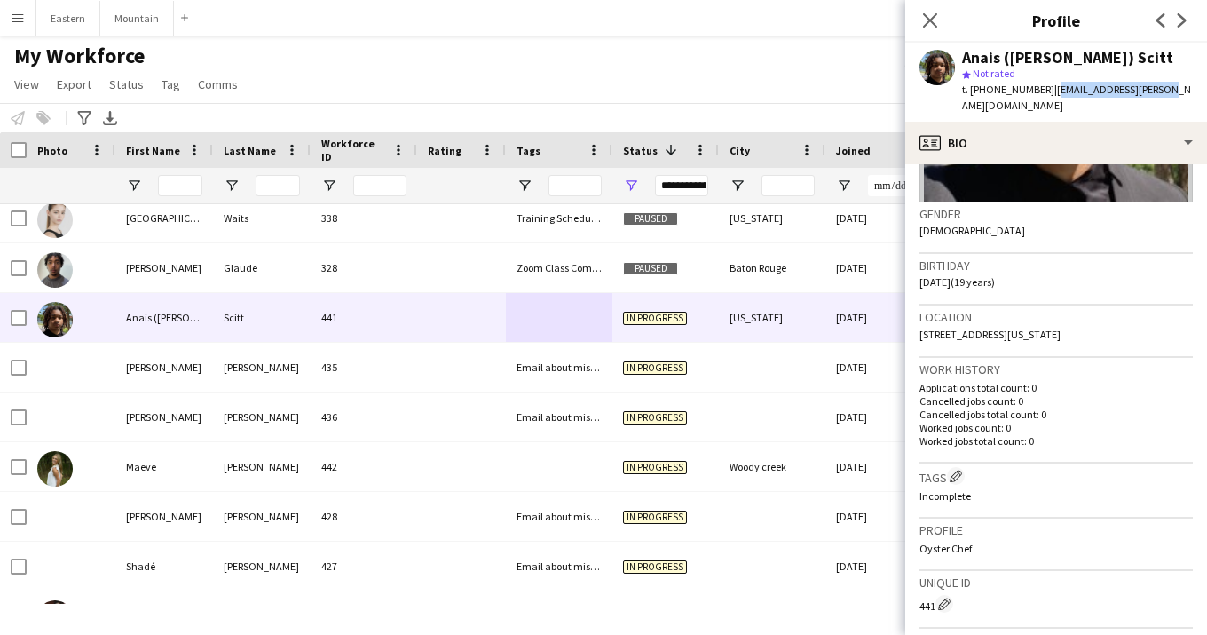
scroll to position [357, 0]
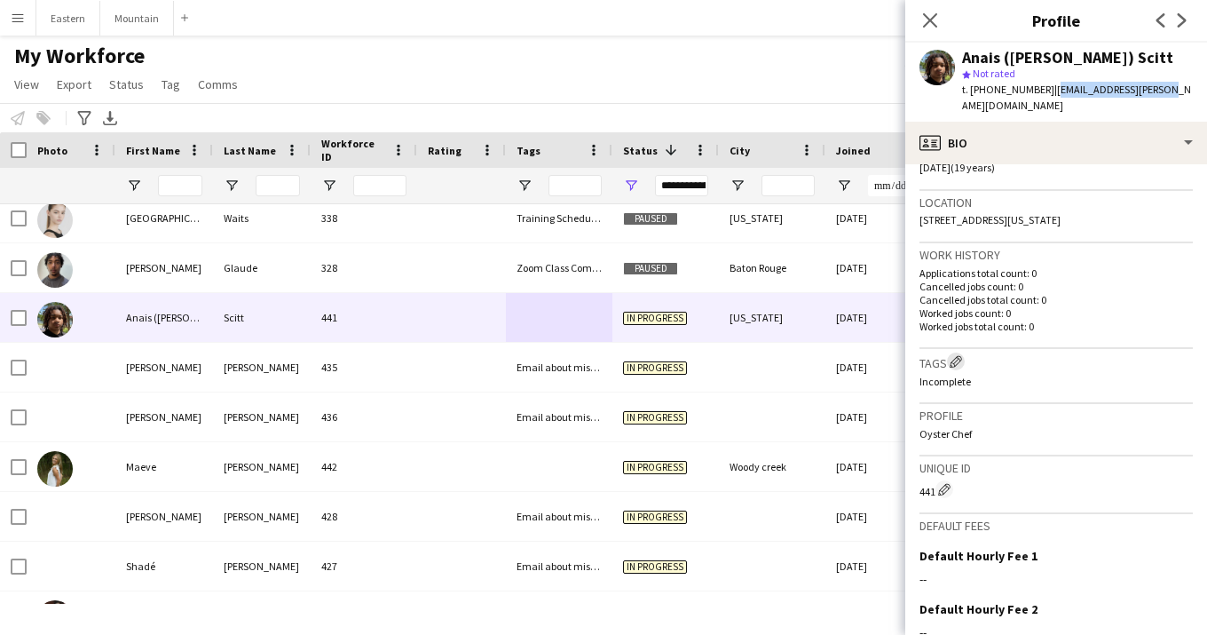
click at [960, 355] on app-icon "Edit crew company tags" at bounding box center [956, 361] width 12 height 12
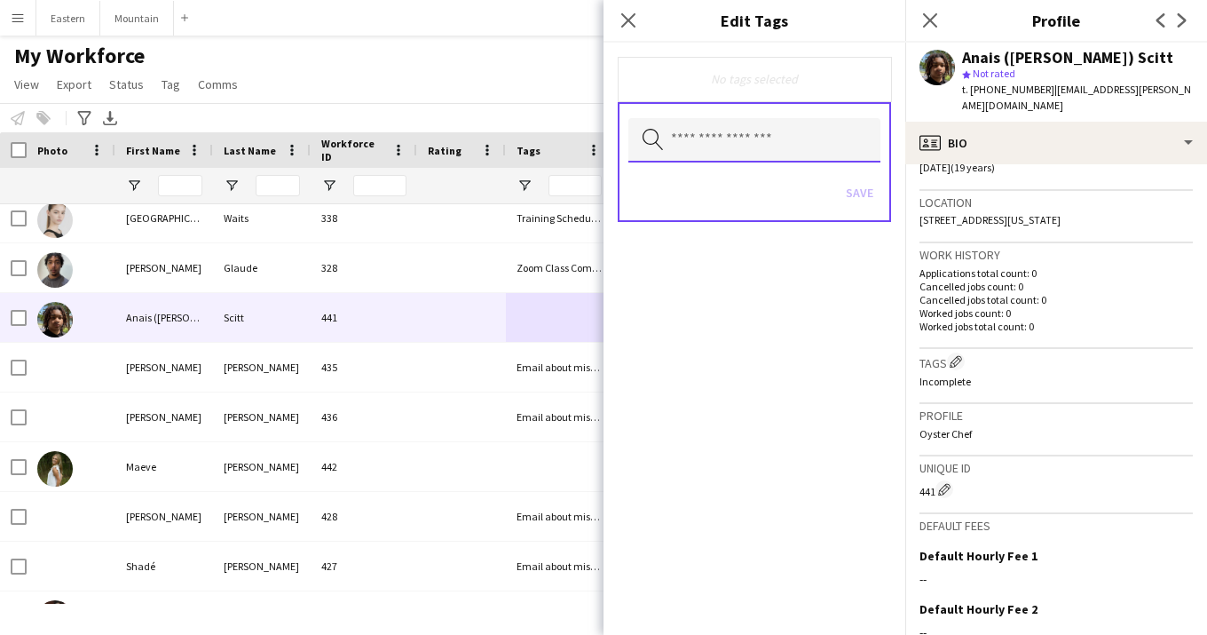
click at [734, 147] on input "text" at bounding box center [754, 140] width 252 height 44
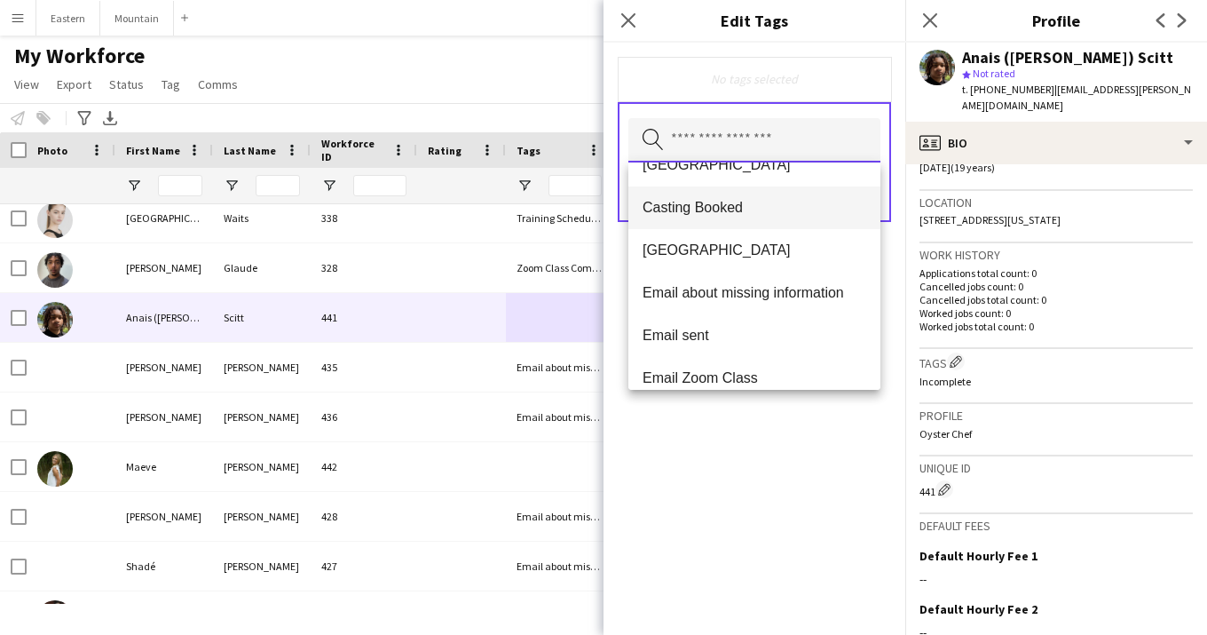
scroll to position [136, 0]
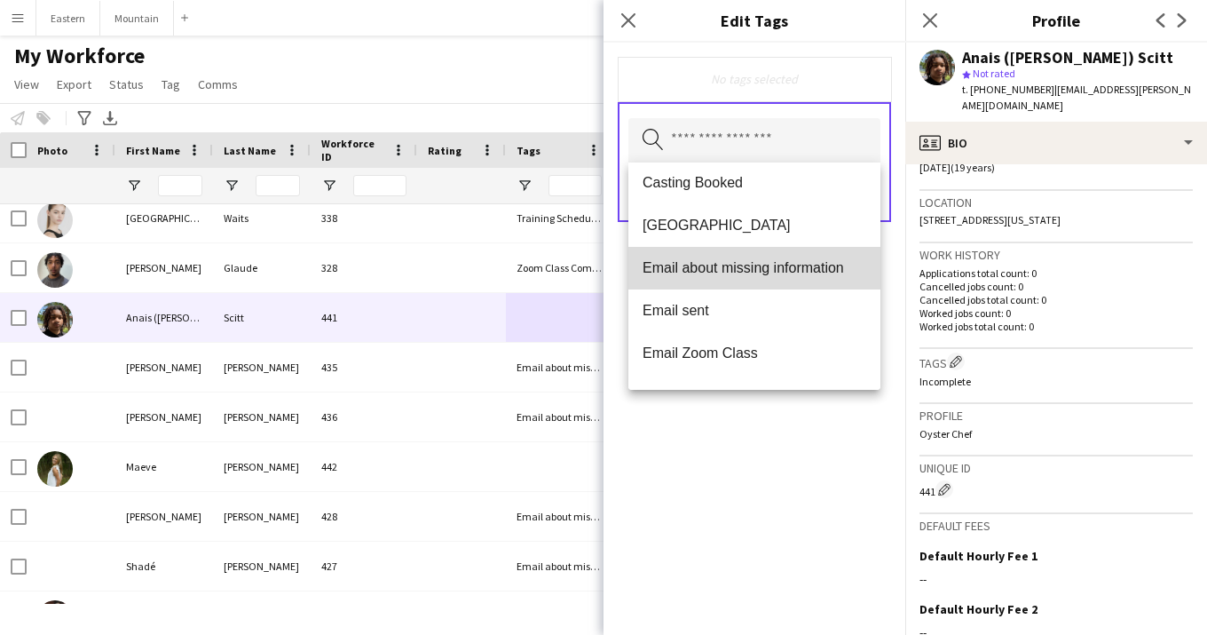
click at [730, 269] on span "Email about missing information" at bounding box center [755, 267] width 224 height 17
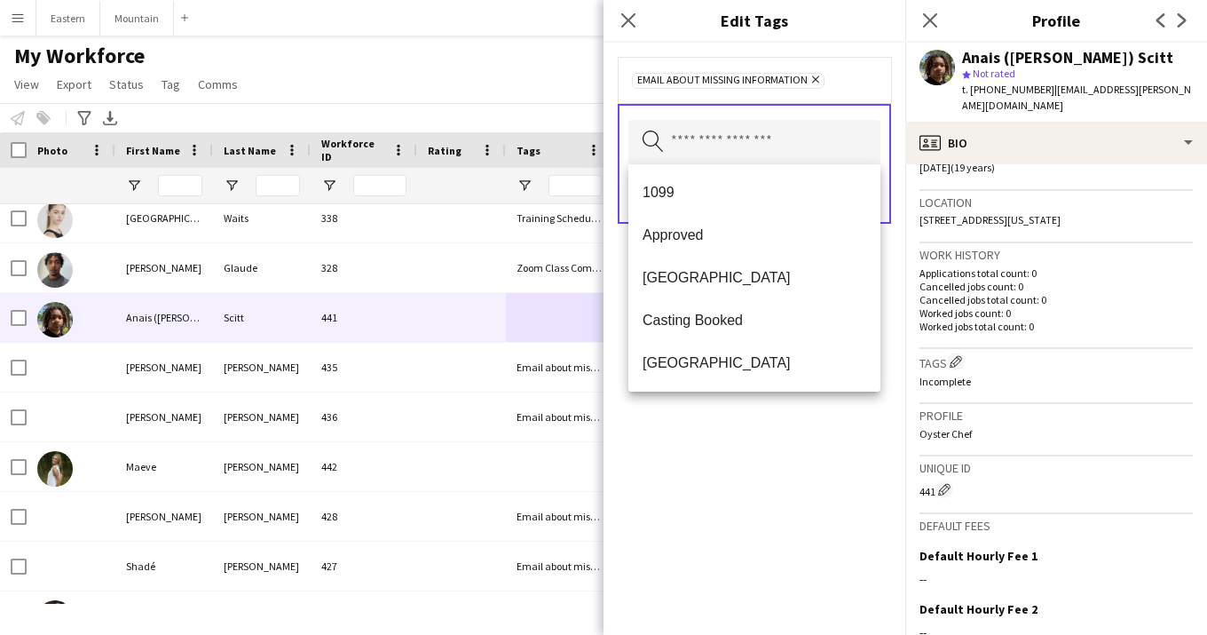
click at [809, 479] on div "Email about missing information Remove Search by tag name Save" at bounding box center [755, 339] width 302 height 592
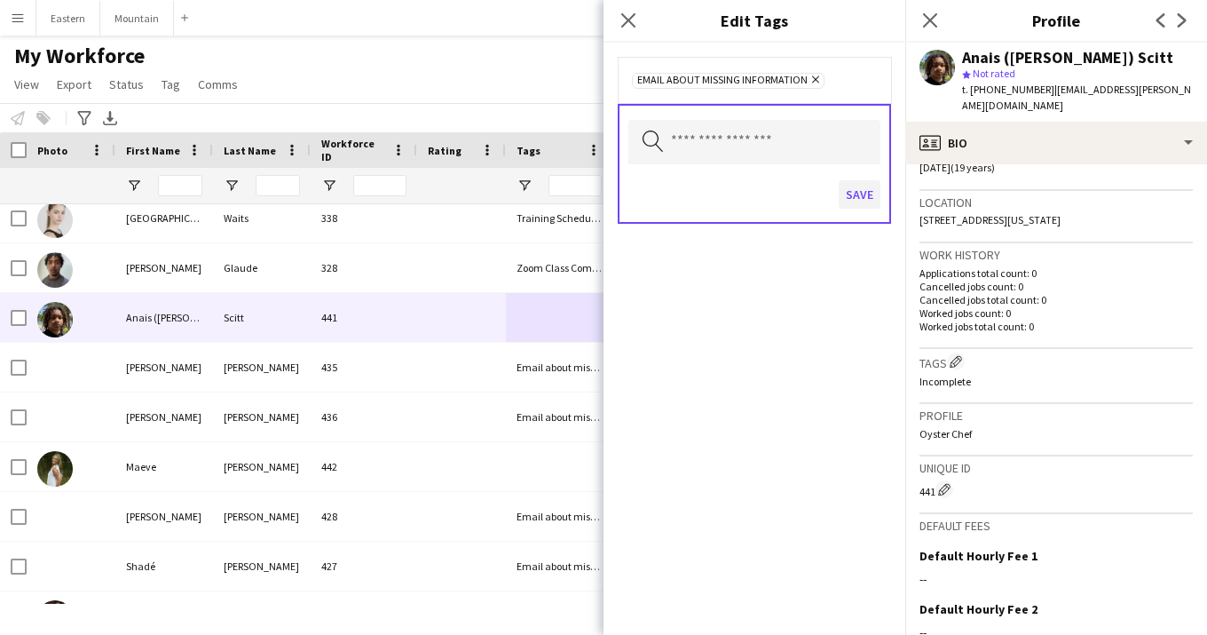
click at [860, 187] on button "Save" at bounding box center [860, 194] width 42 height 28
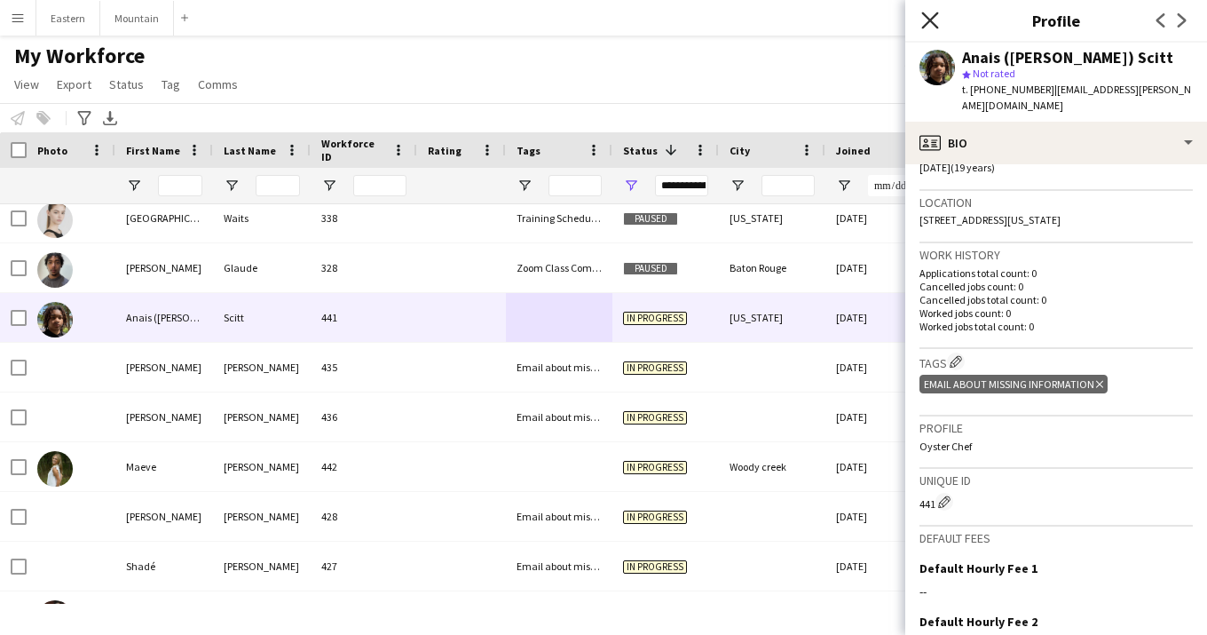
click at [931, 20] on icon at bounding box center [929, 20] width 17 height 17
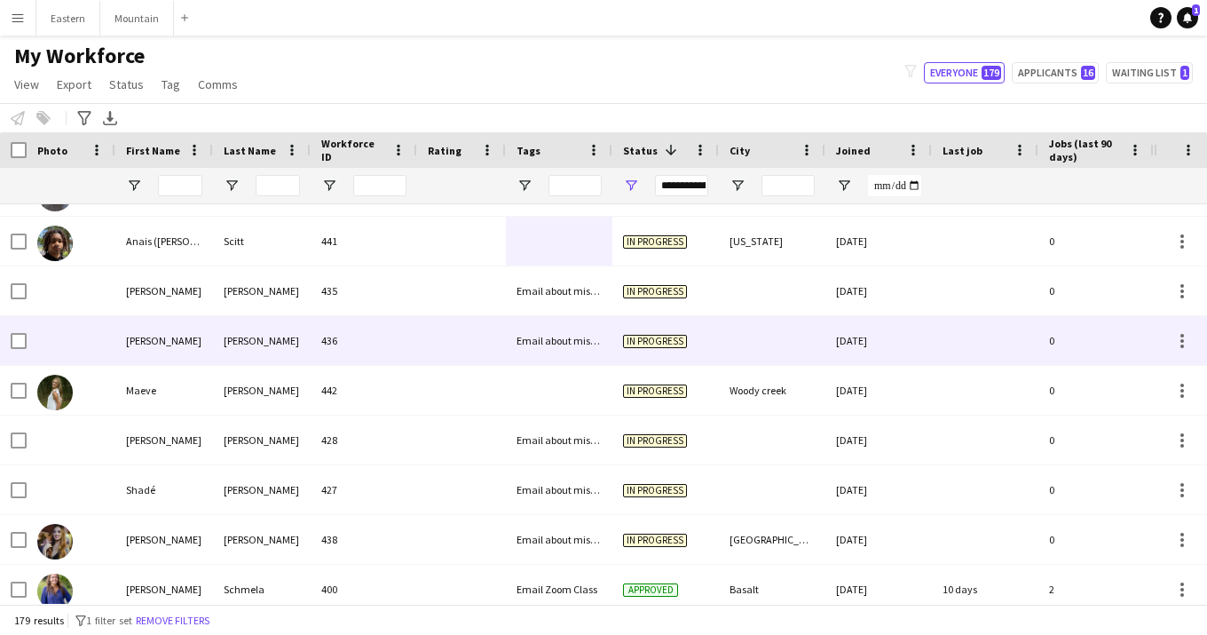
scroll to position [1624, 0]
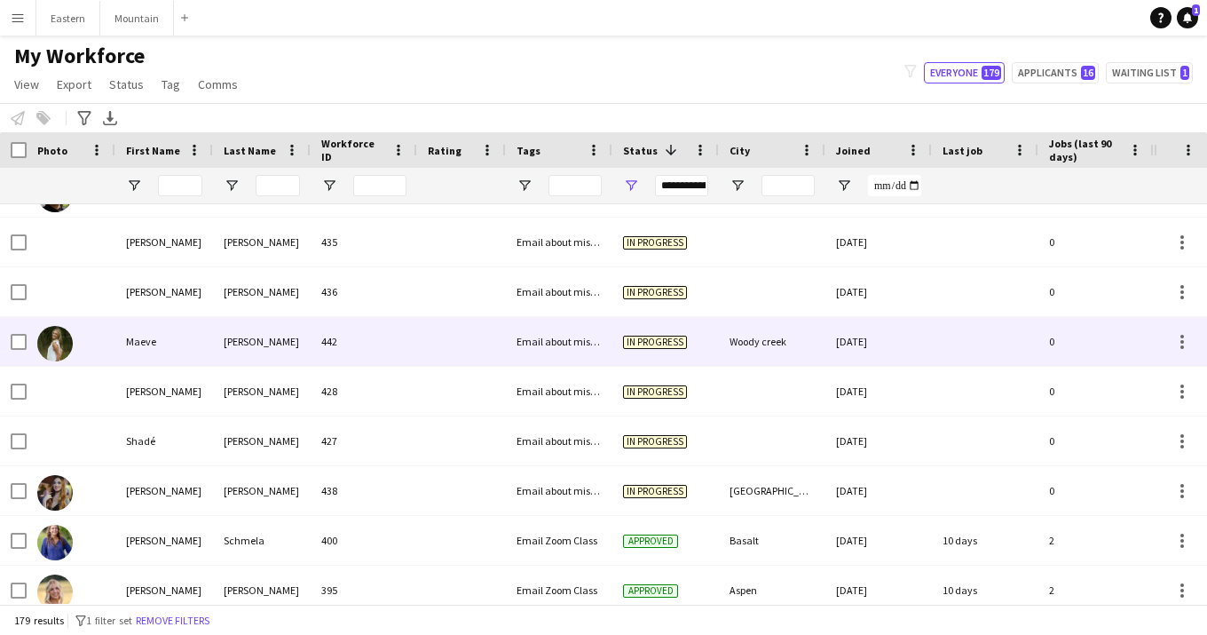
click at [348, 365] on div "442" at bounding box center [364, 341] width 107 height 49
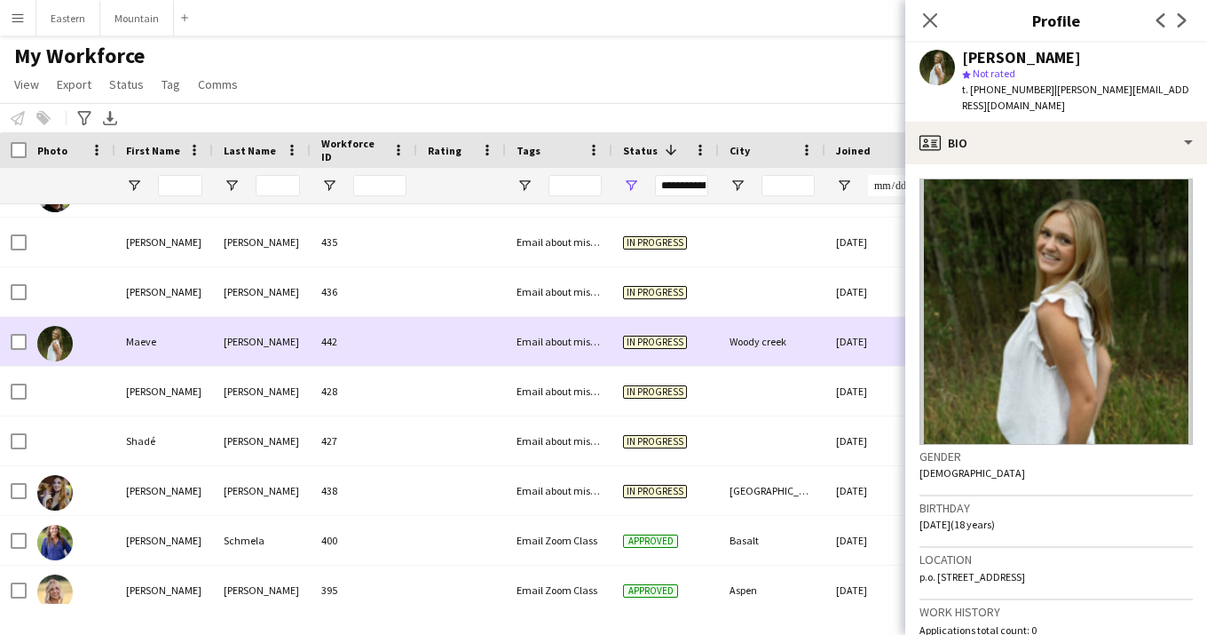
click at [348, 365] on div "442" at bounding box center [364, 341] width 107 height 49
